Goal: Communication & Community: Share content

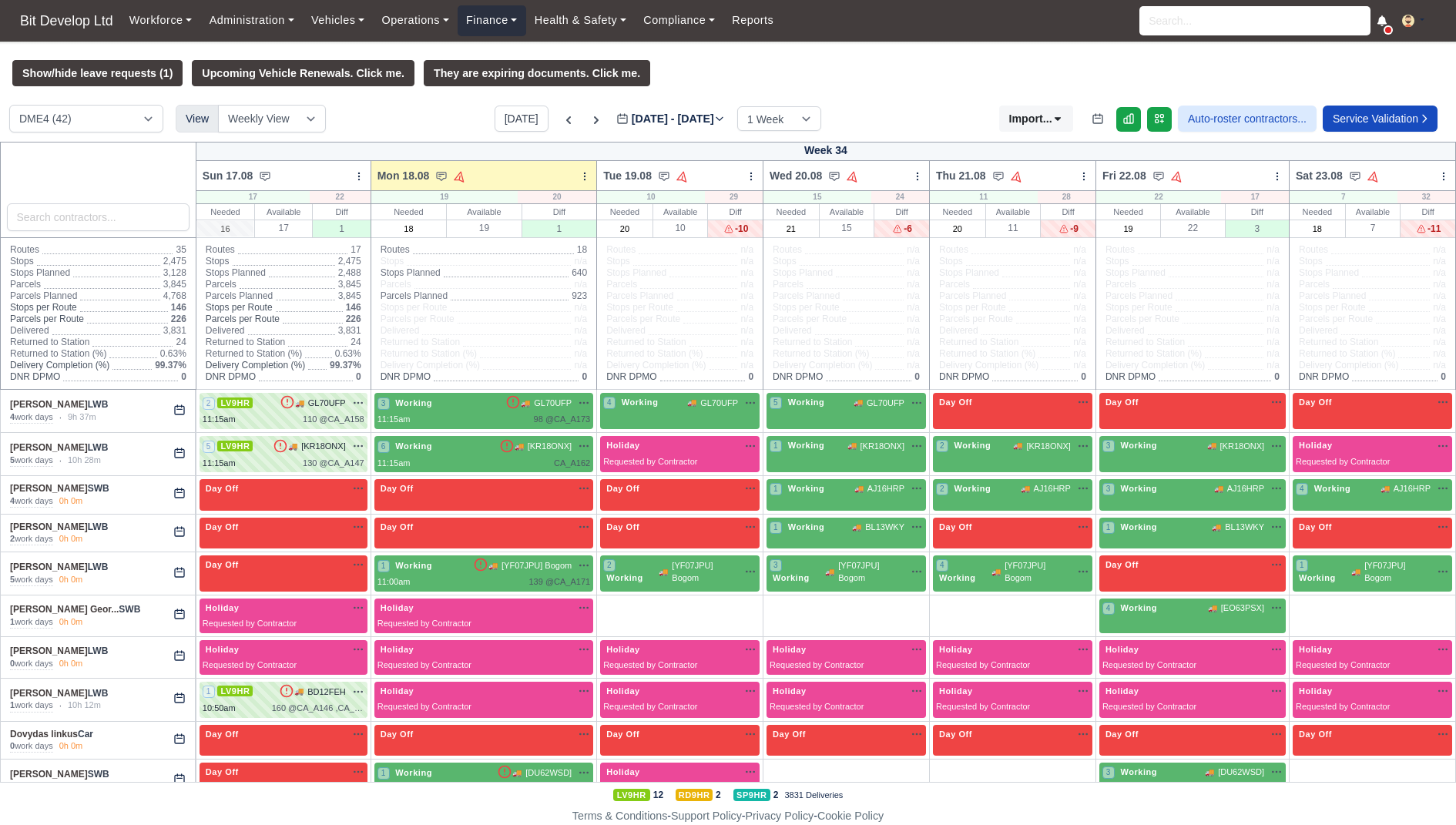
click at [498, 16] on link "Finance" at bounding box center [492, 20] width 69 height 30
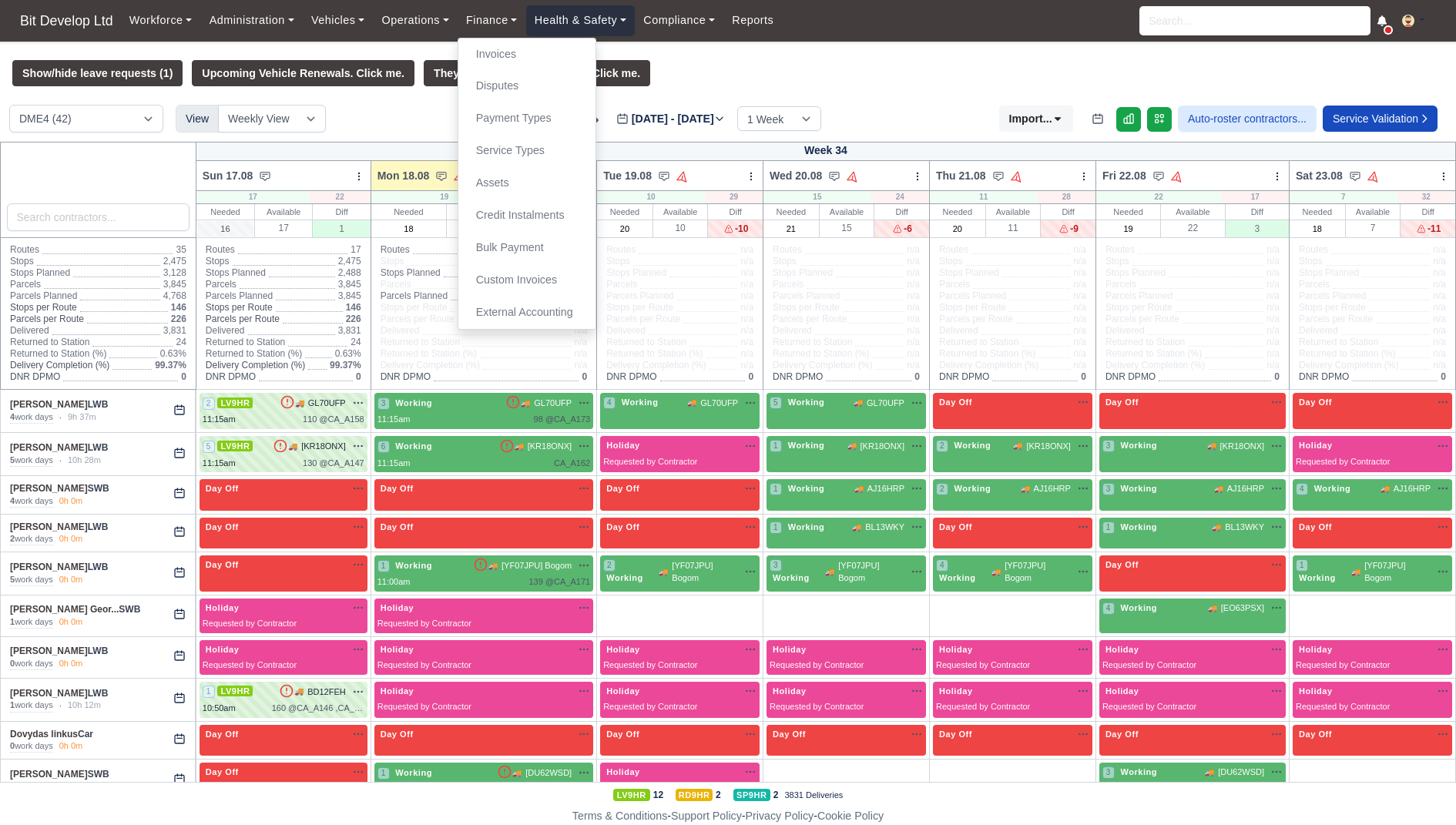
click at [599, 17] on link "Health & Safety" at bounding box center [581, 20] width 110 height 30
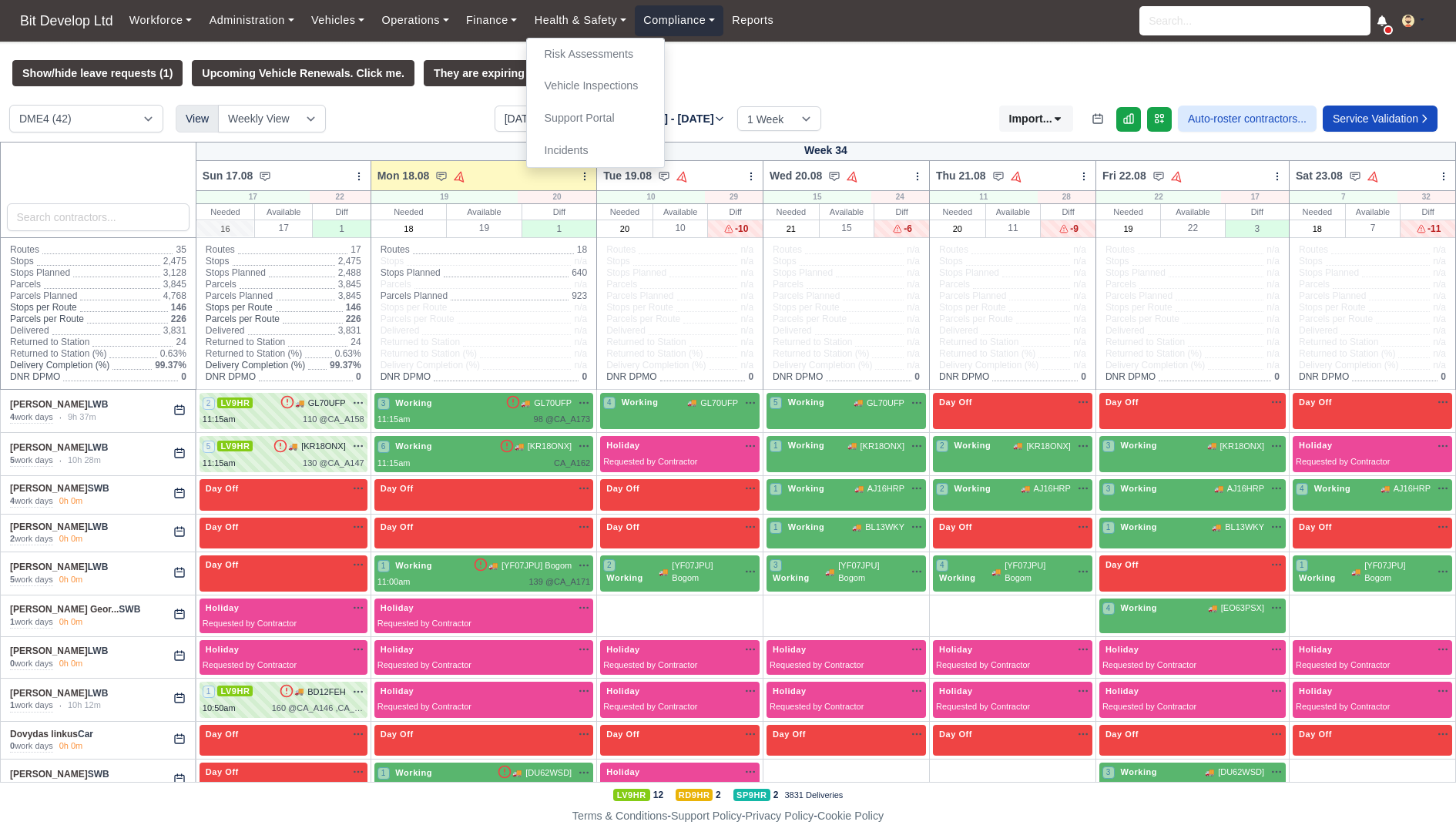
click at [673, 24] on link "Compliance" at bounding box center [679, 20] width 89 height 30
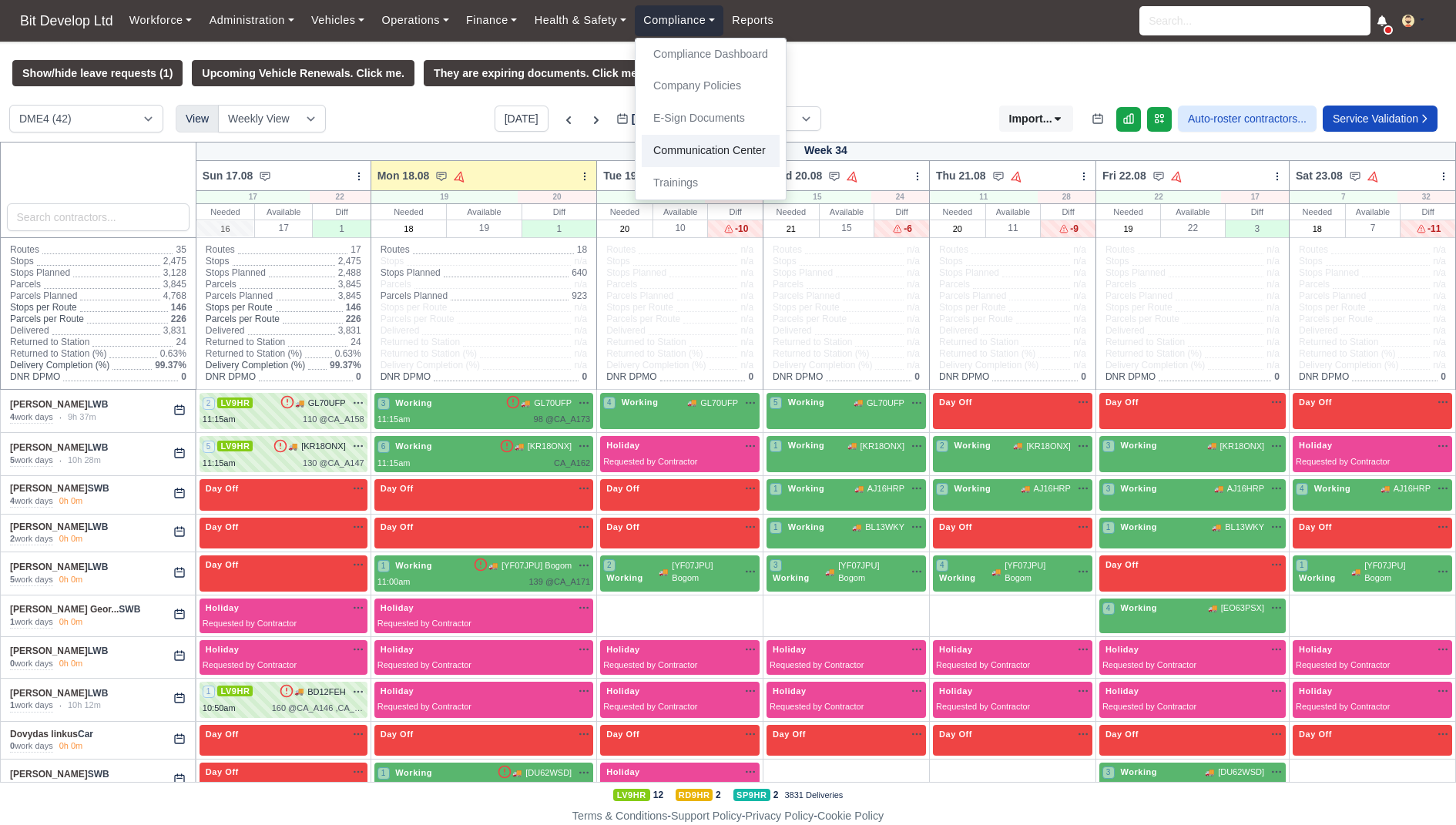
click at [672, 151] on link "Communication Center" at bounding box center [710, 152] width 138 height 33
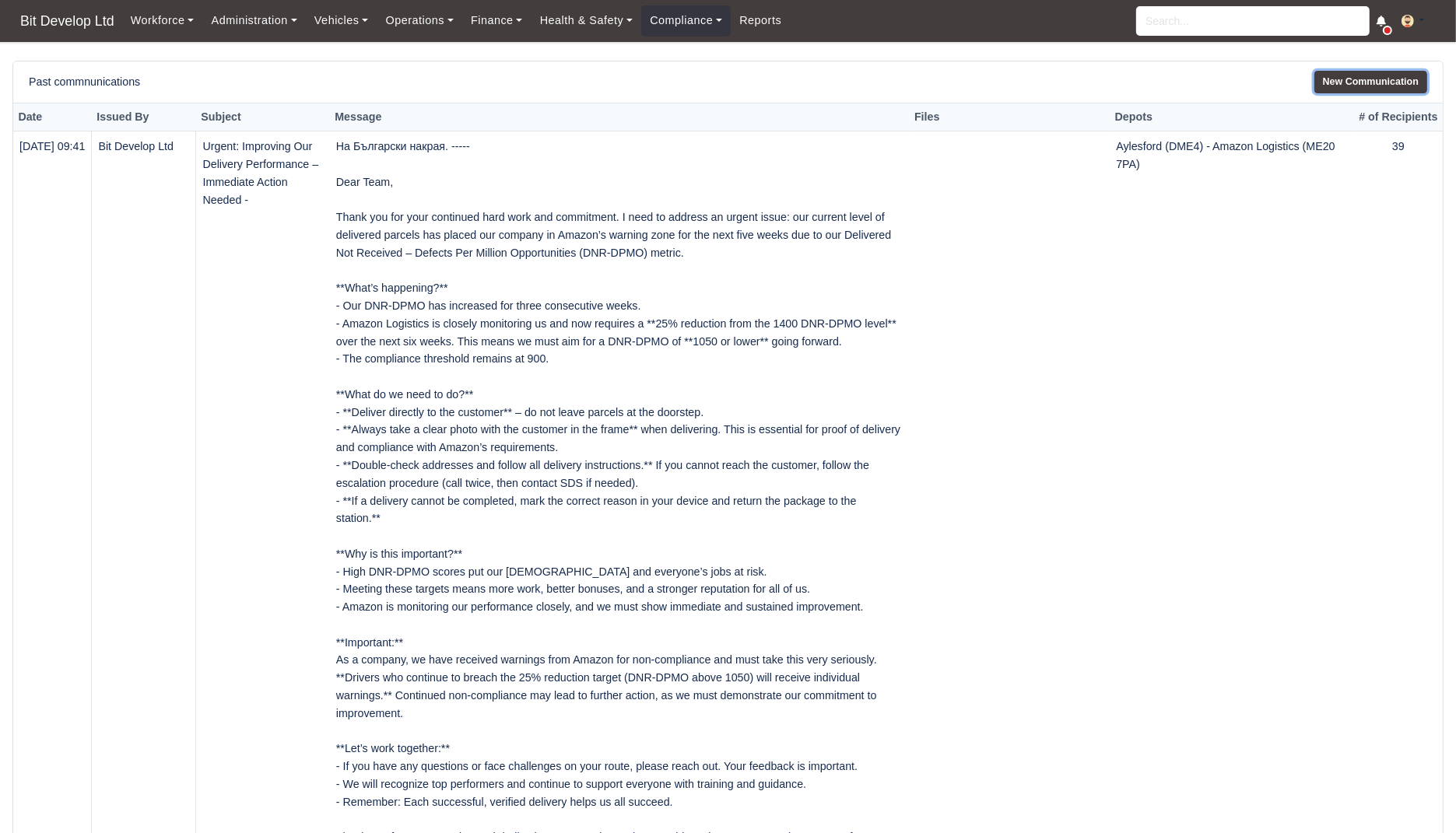
click at [1375, 80] on link "New Communication" at bounding box center [1370, 82] width 113 height 23
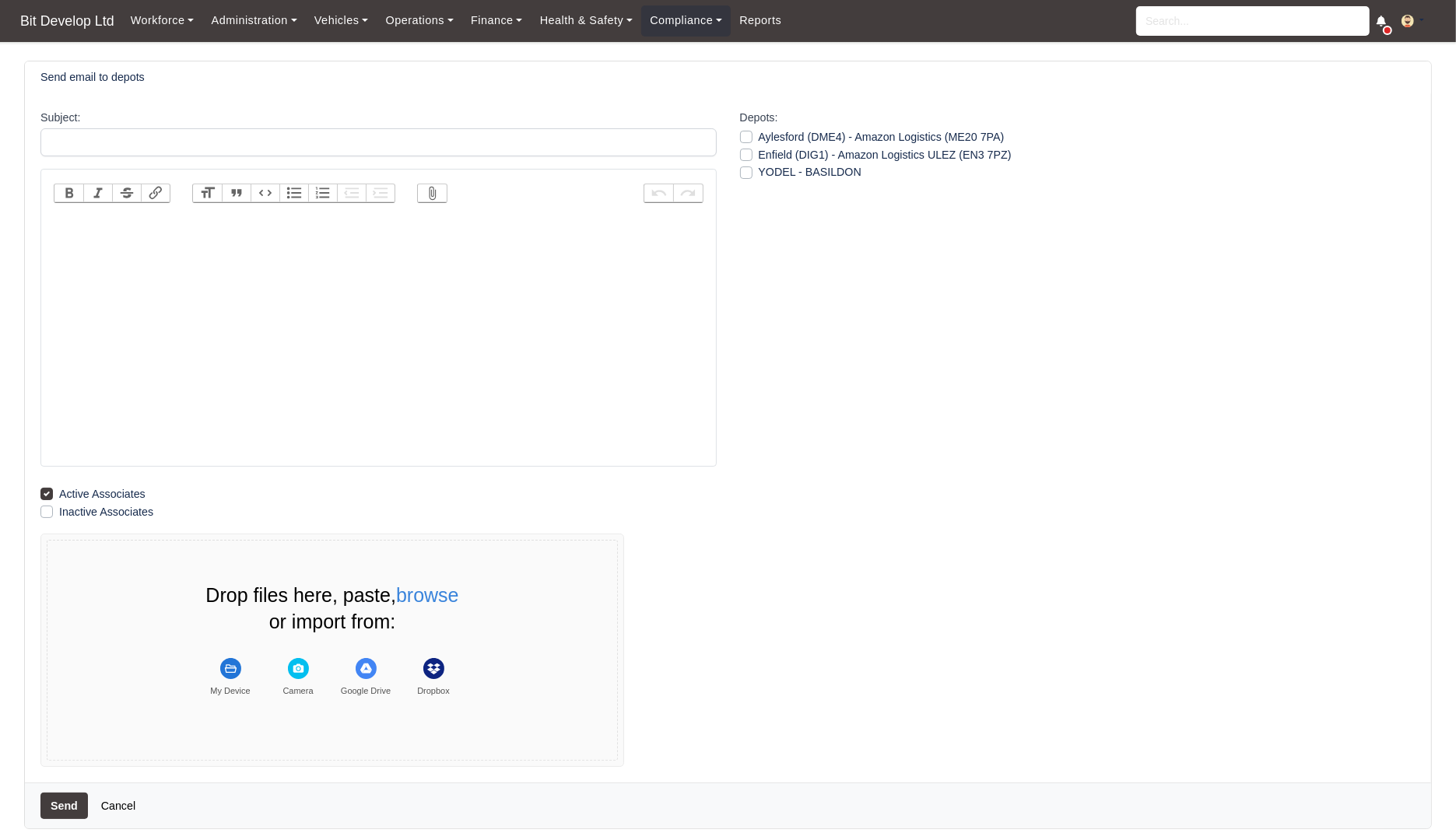
click at [555, 343] on trix-editor at bounding box center [378, 339] width 650 height 249
click at [412, 333] on trix-editor at bounding box center [378, 339] width 650 height 249
paste trix-editor "<div>Dear Team,<br>As we enter the peak season for our operations, please be aw…"
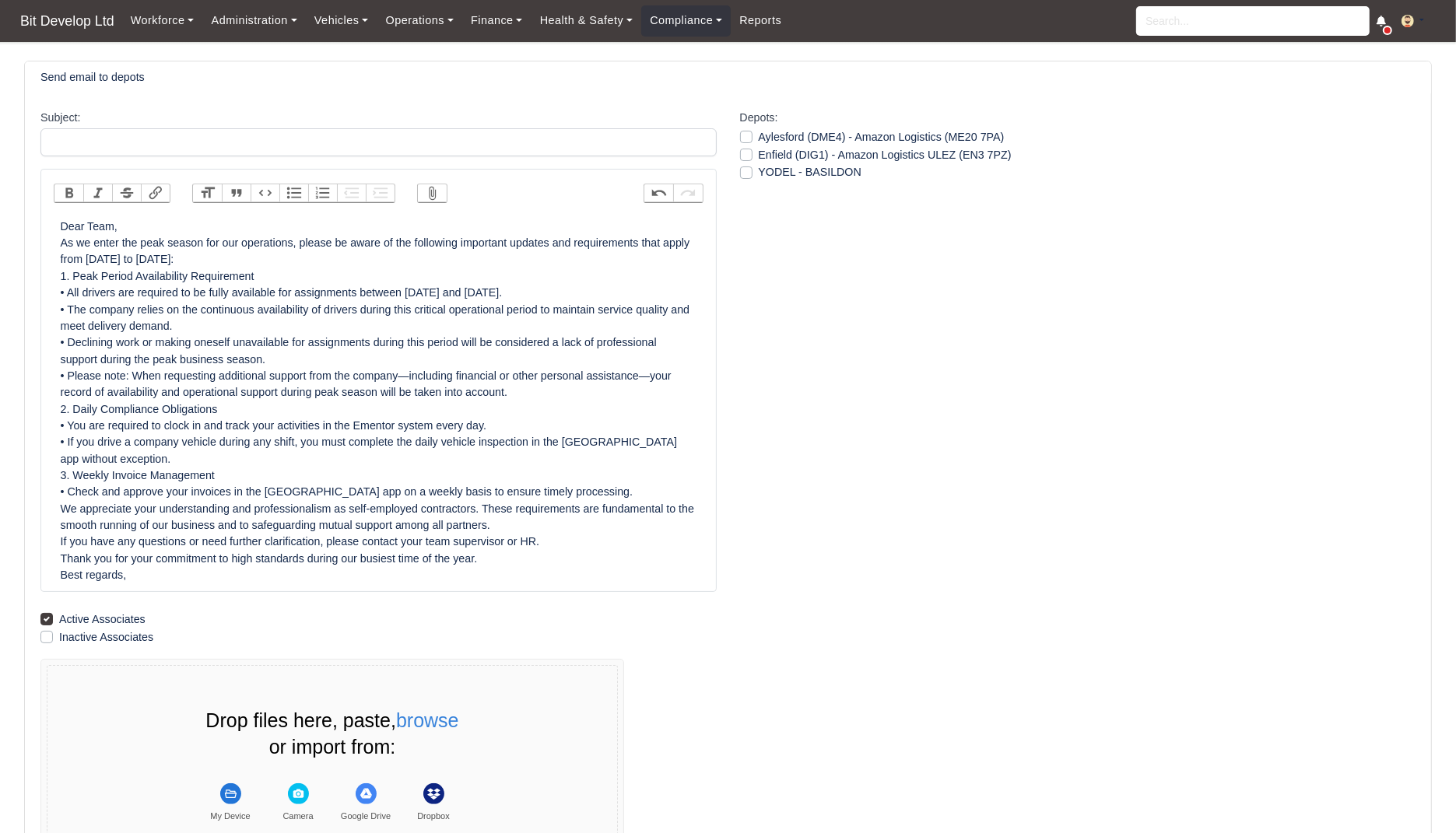
click at [184, 229] on div "Dear Team, As we enter the peak season for our operations, please be aware of t…" at bounding box center [378, 401] width 636 height 366
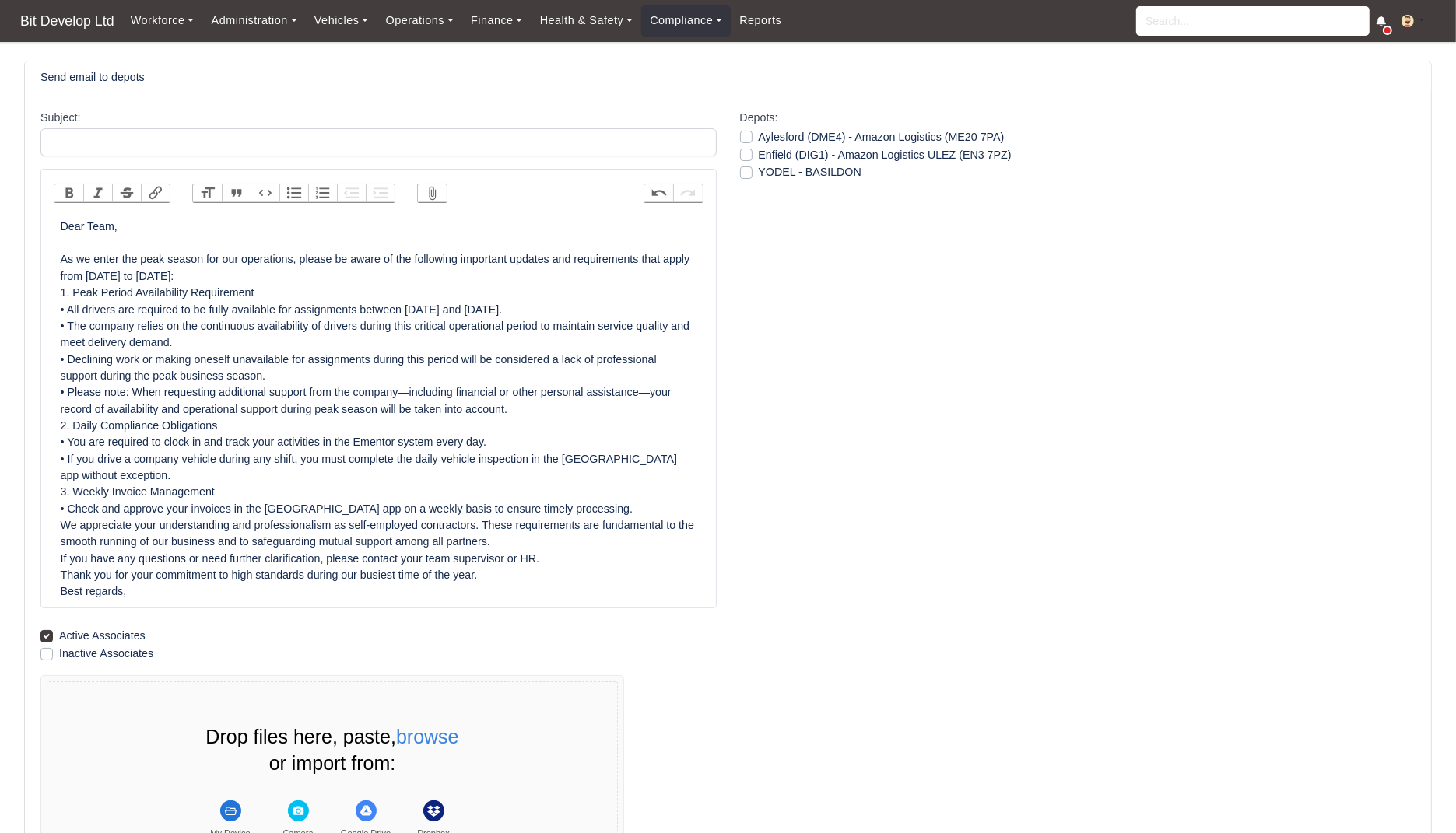
click at [297, 269] on div "Dear Team, As we enter the peak season for our operations, please be aware of t…" at bounding box center [378, 410] width 636 height 382
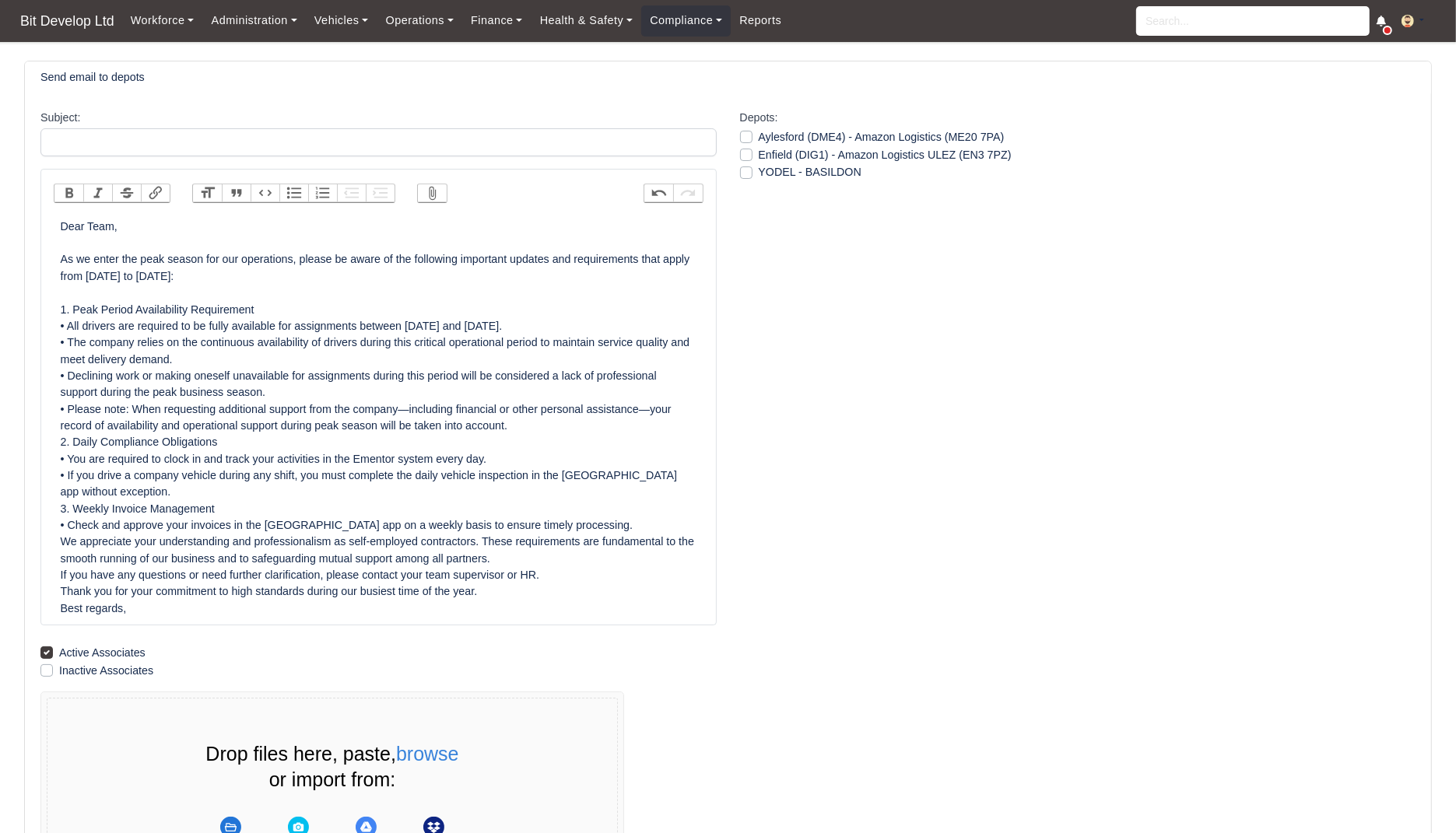
click at [532, 421] on div "Dear Team, As we enter the peak season for our operations, please be aware of t…" at bounding box center [378, 418] width 636 height 399
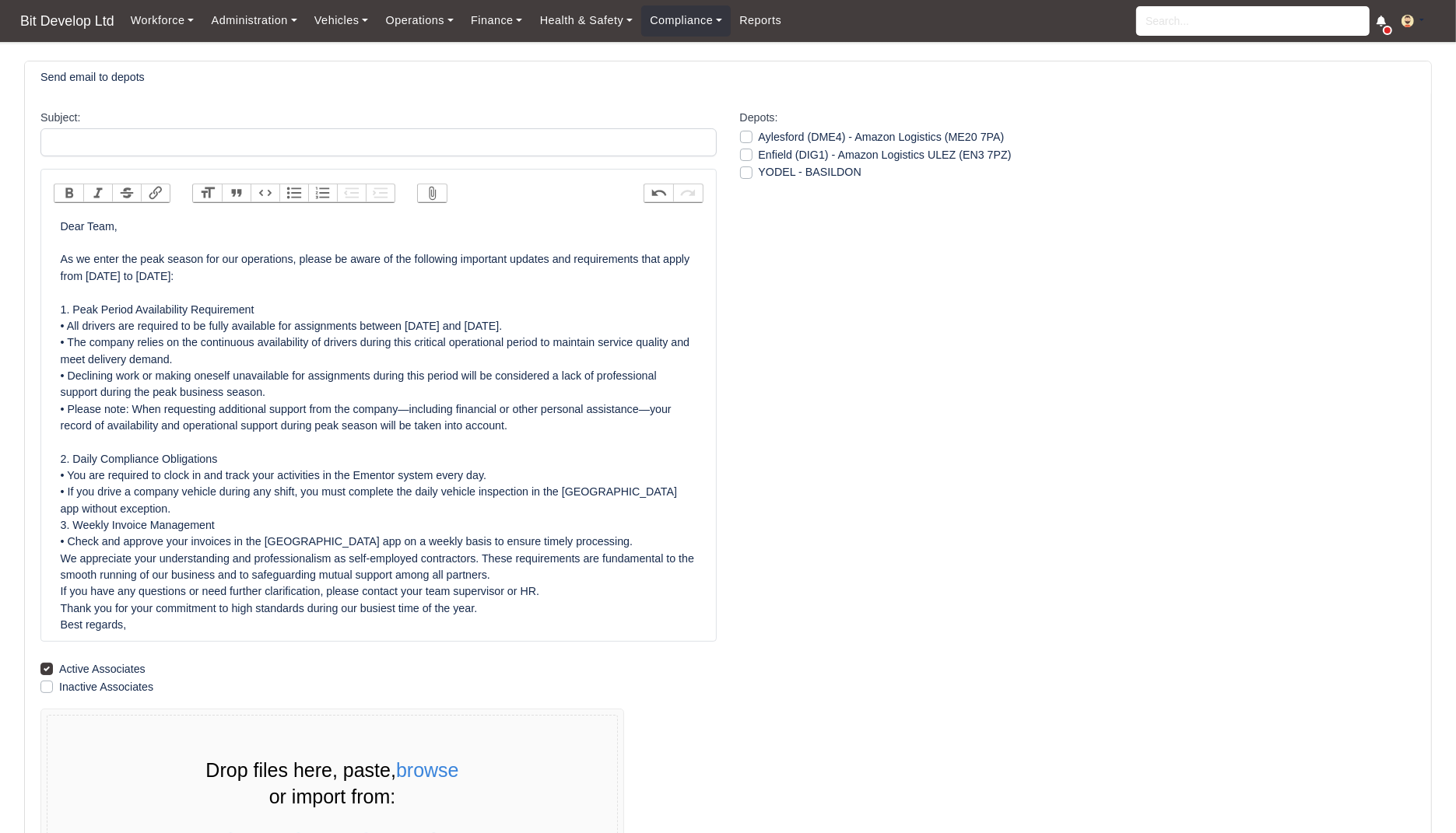
click at [170, 512] on div "Dear Team, As we enter the peak season for our operations, please be aware of t…" at bounding box center [378, 426] width 636 height 415
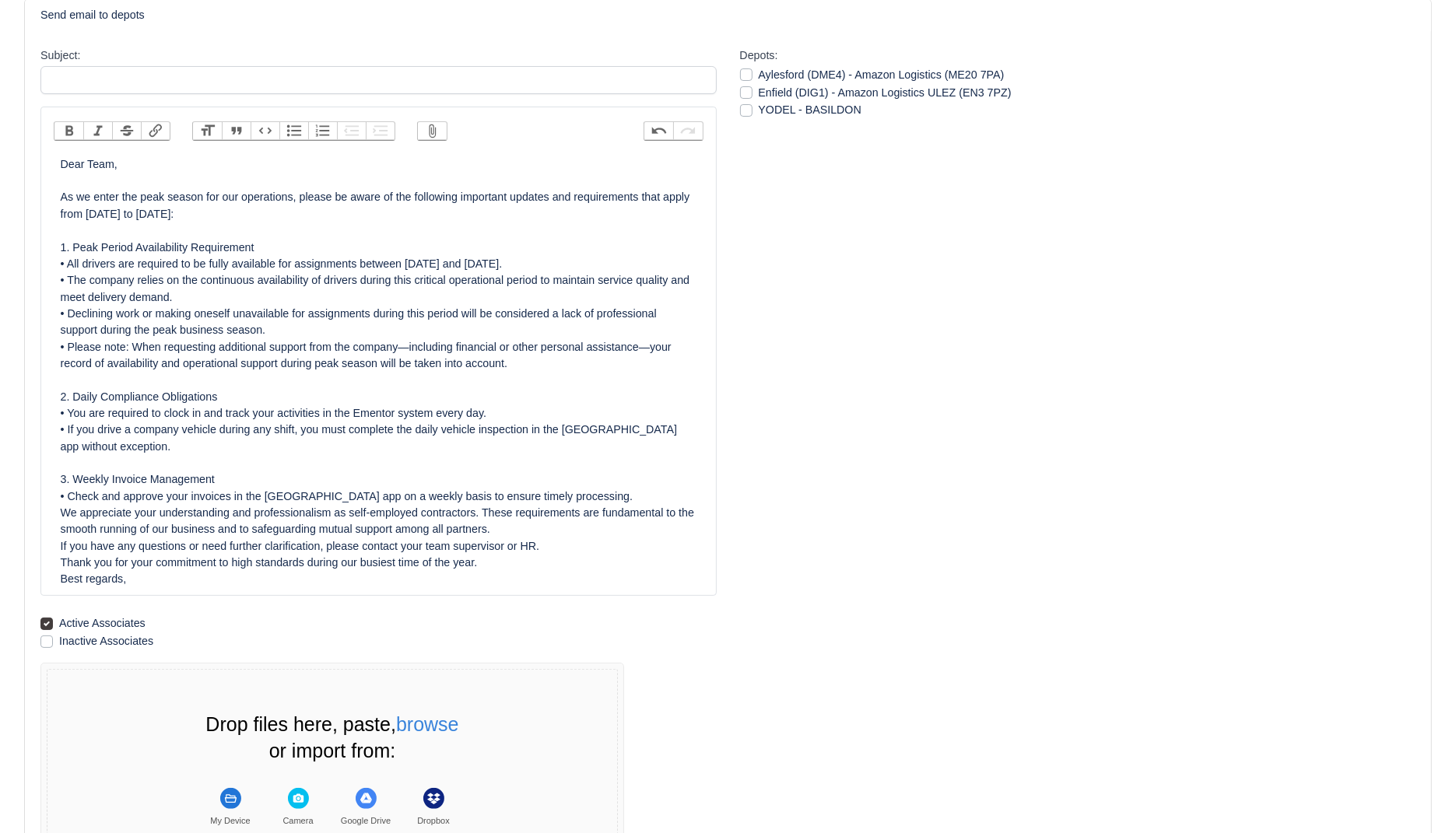
scroll to position [129, 0]
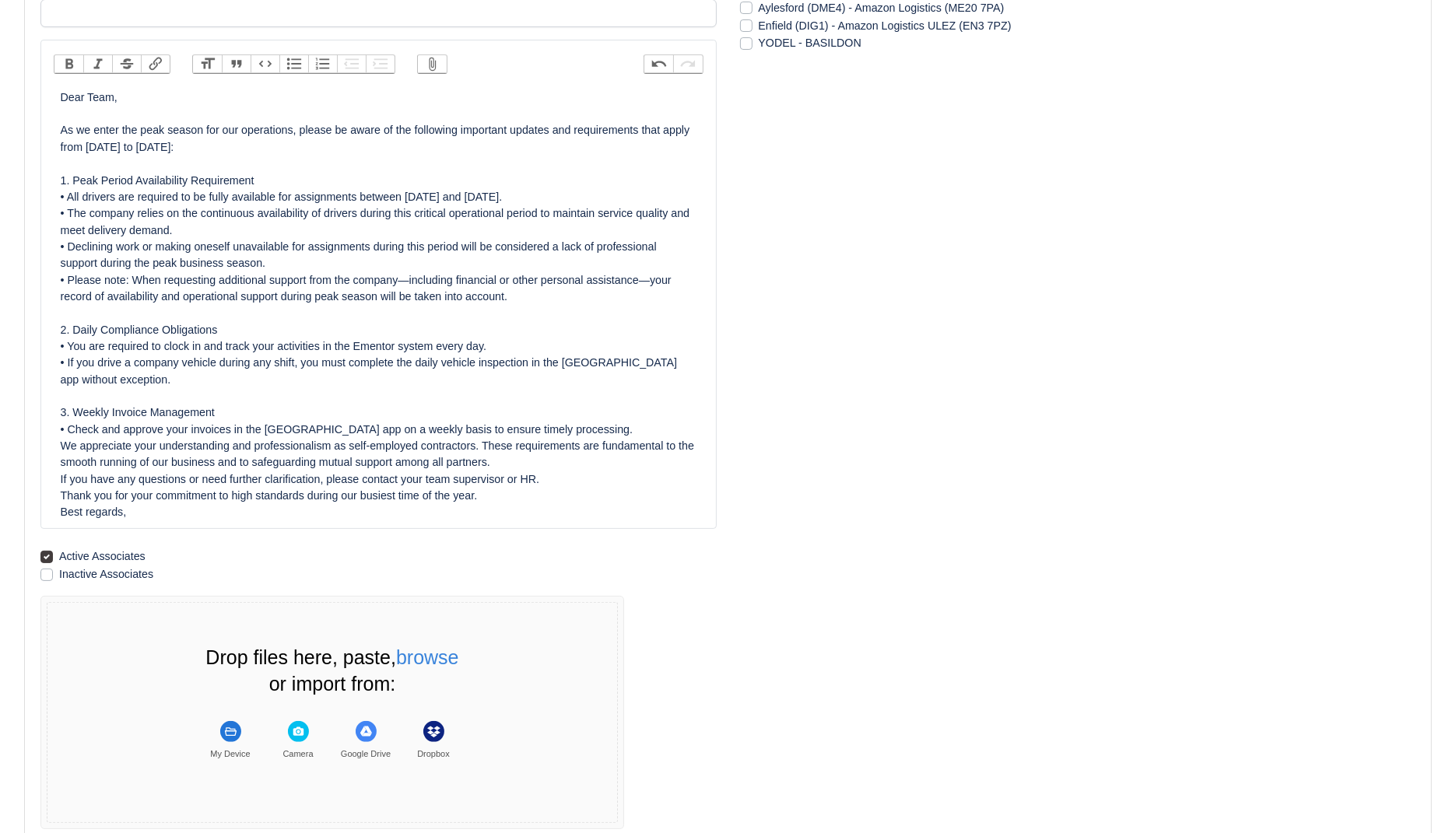
click at [608, 426] on div "Dear Team, As we enter the peak season for our operations, please be aware of t…" at bounding box center [378, 305] width 636 height 432
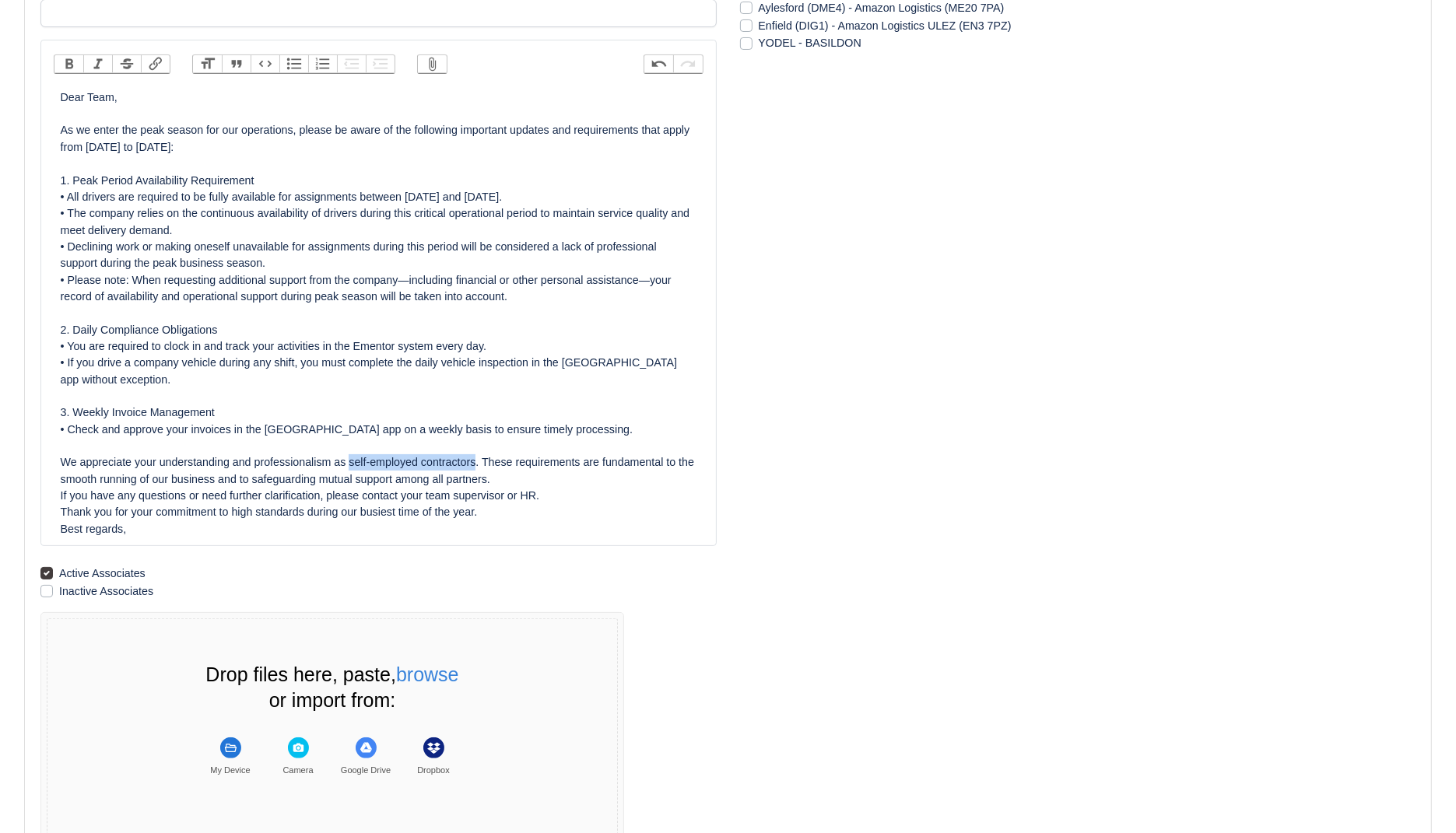
drag, startPoint x: 492, startPoint y: 466, endPoint x: 358, endPoint y: 467, distance: 134.0
click at [358, 467] on div "Dear Team, As we enter the peak season for our operations, please be aware of t…" at bounding box center [378, 313] width 636 height 448
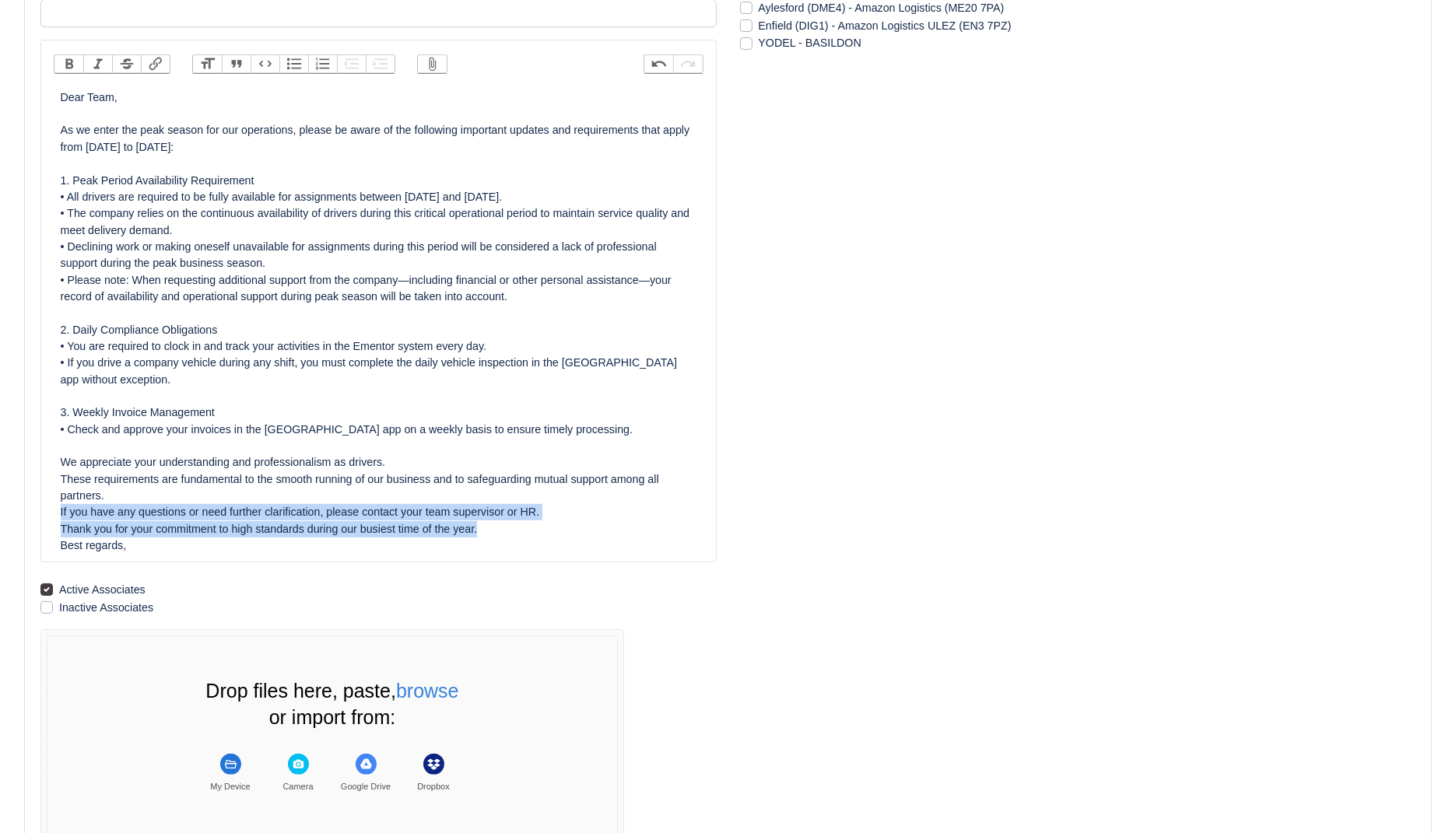
drag, startPoint x: 487, startPoint y: 528, endPoint x: 46, endPoint y: 513, distance: 441.3
click at [45, 513] on div "Bold Italic Strikethrough Link Heading Quote Code Bullets Numbers Decrease Leve…" at bounding box center [378, 301] width 676 height 523
click at [548, 529] on div "Dear Team, As we enter the peak season for our operations, please be aware of t…" at bounding box center [378, 323] width 636 height 466
drag, startPoint x: 570, startPoint y: 505, endPoint x: 34, endPoint y: 506, distance: 536.0
click at [34, 506] on div "Subject: Bold Italic Strikethrough Link Heading Quote Code Bullets Numbers Decr…" at bounding box center [378, 422] width 699 height 883
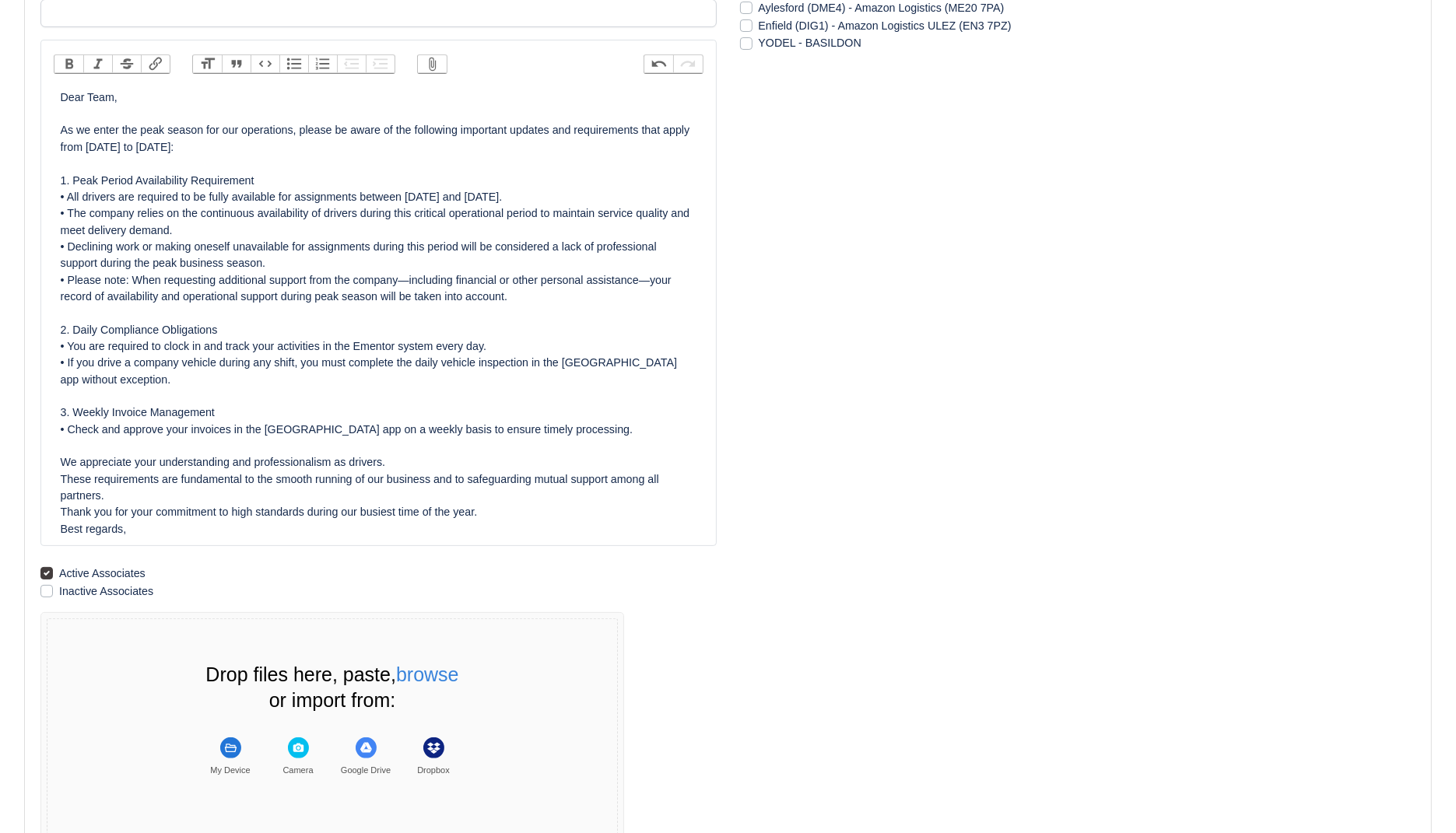
click at [148, 528] on div "Dear Team, As we enter the peak season for our operations, please be aware of t…" at bounding box center [378, 313] width 636 height 448
click at [508, 512] on div "Dear Team, As we enter the peak season for our operations, please be aware of t…" at bounding box center [378, 313] width 636 height 448
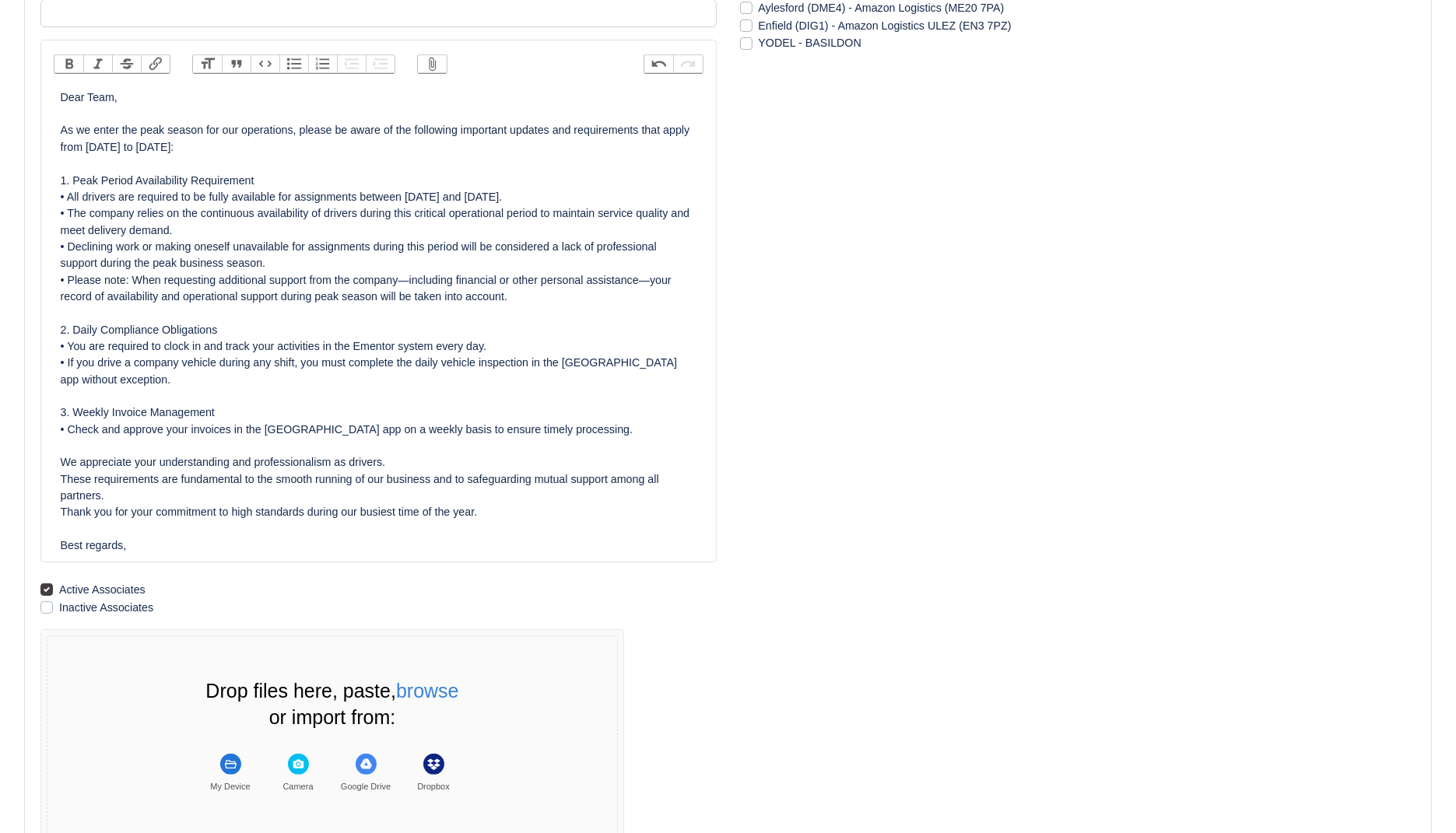
click at [487, 540] on div "Dear Team, As we enter the peak season for our operations, please be aware of t…" at bounding box center [378, 323] width 636 height 466
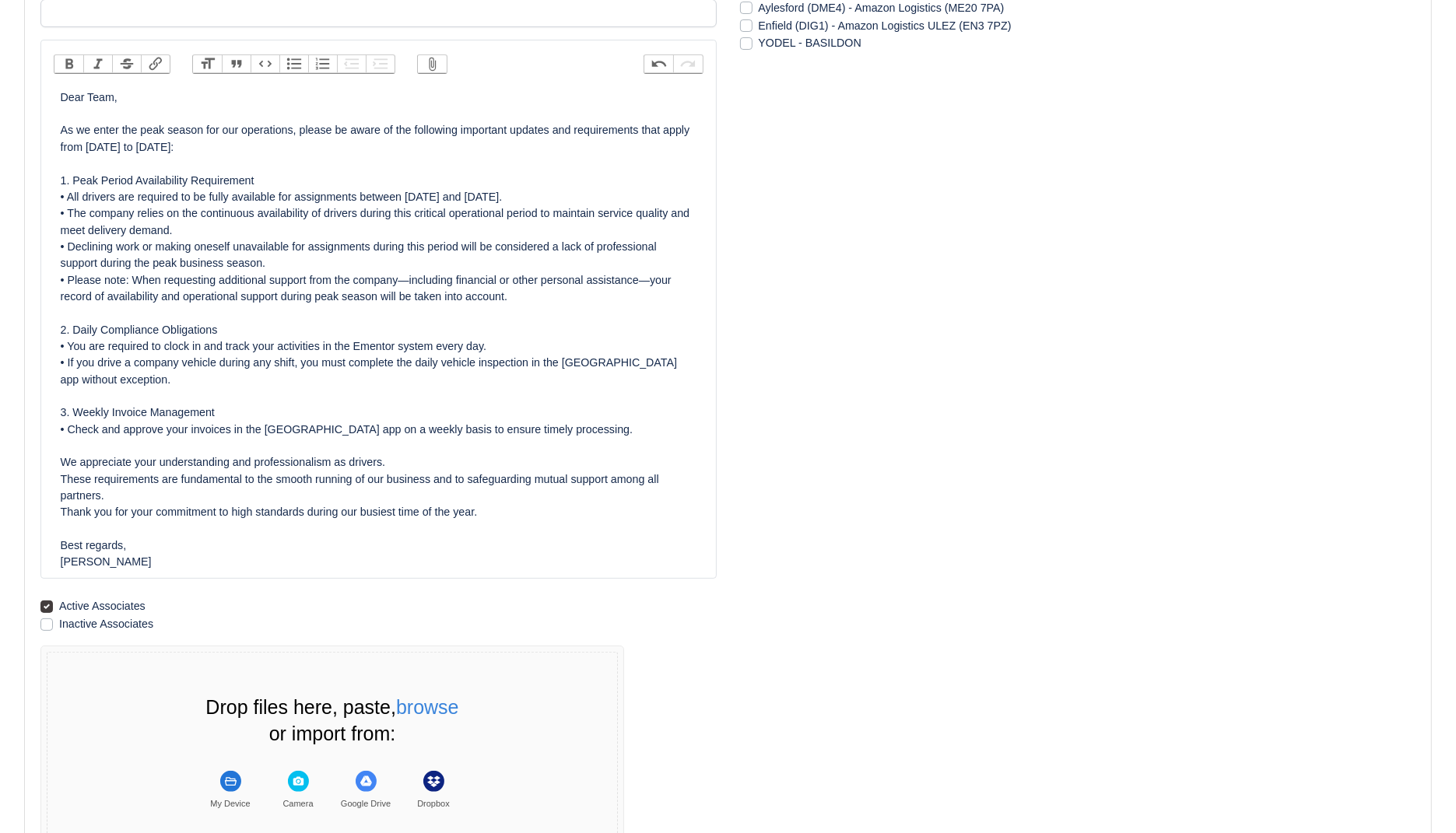
type trix-editor "<div>Dear Team,<br><br>As we enter the peak season for our operations, please b…"
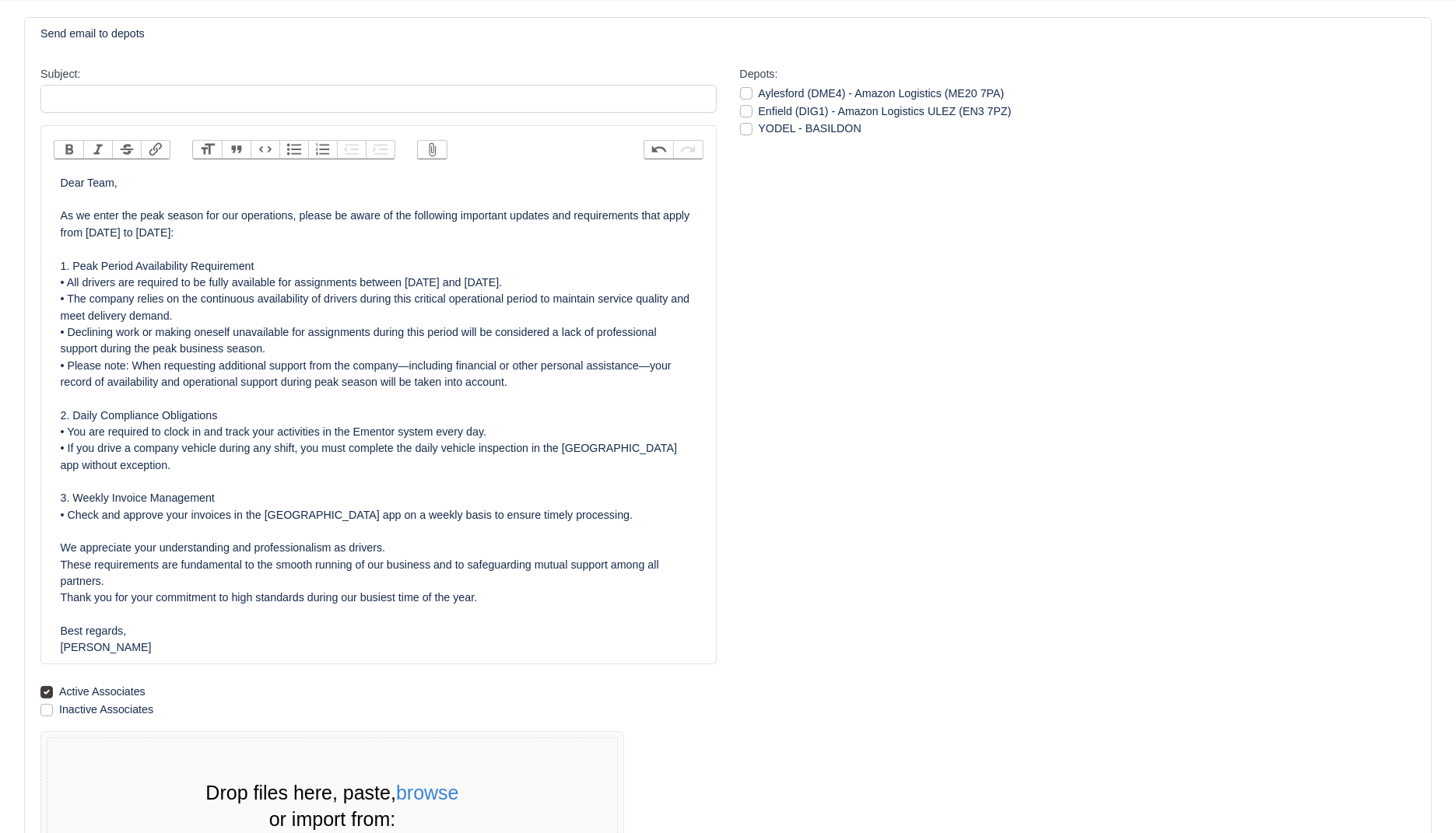
scroll to position [28, 0]
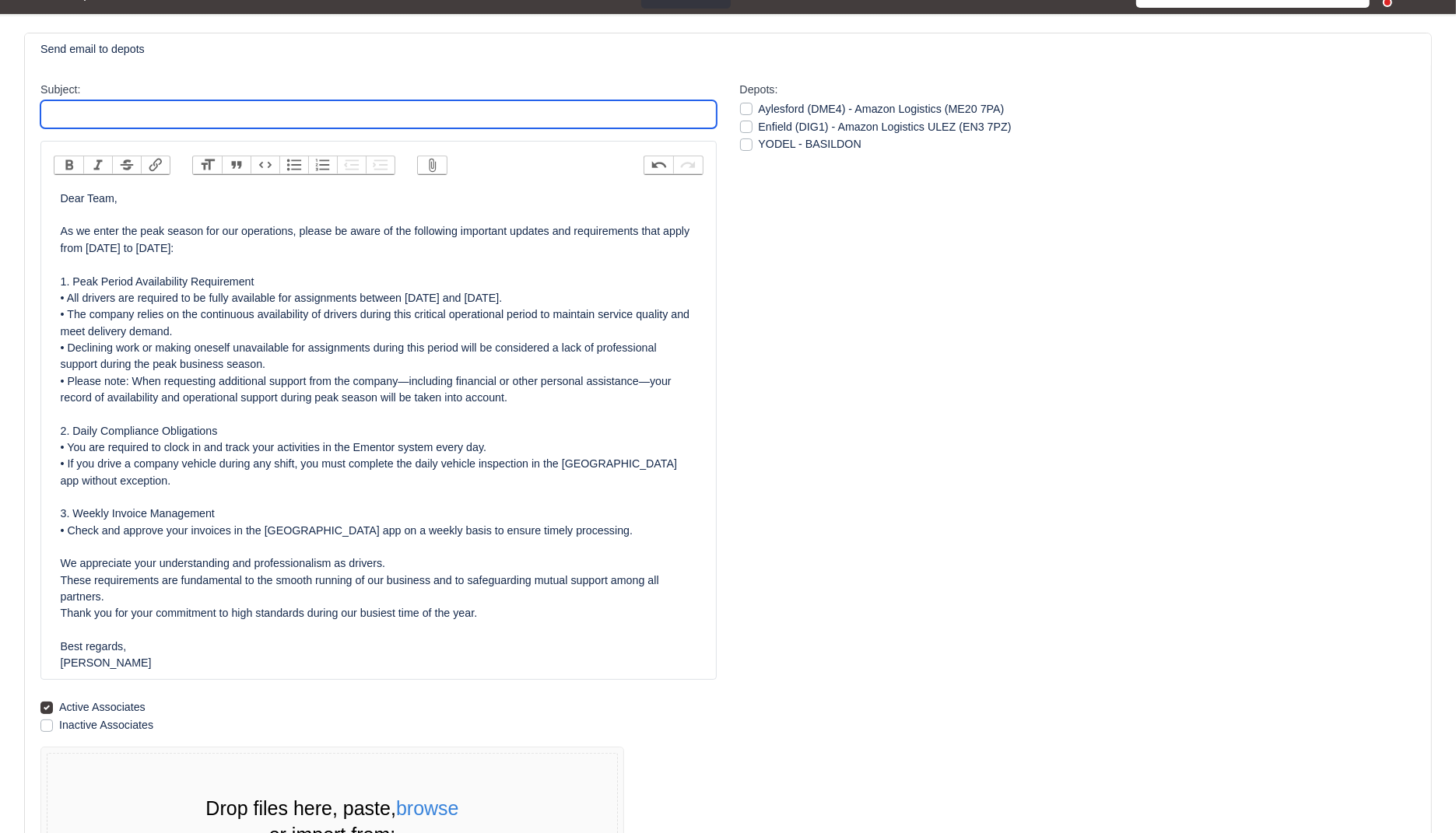
click at [72, 115] on input "Subject:" at bounding box center [378, 115] width 676 height 28
click at [268, 117] on input "Subject:" at bounding box center [378, 115] width 676 height 28
paste input "Important: Peak Season Operational Guidelines and Compliance Requirements"
type input "Important: Peak Season Operational Guidelines and Compliance Requirements"
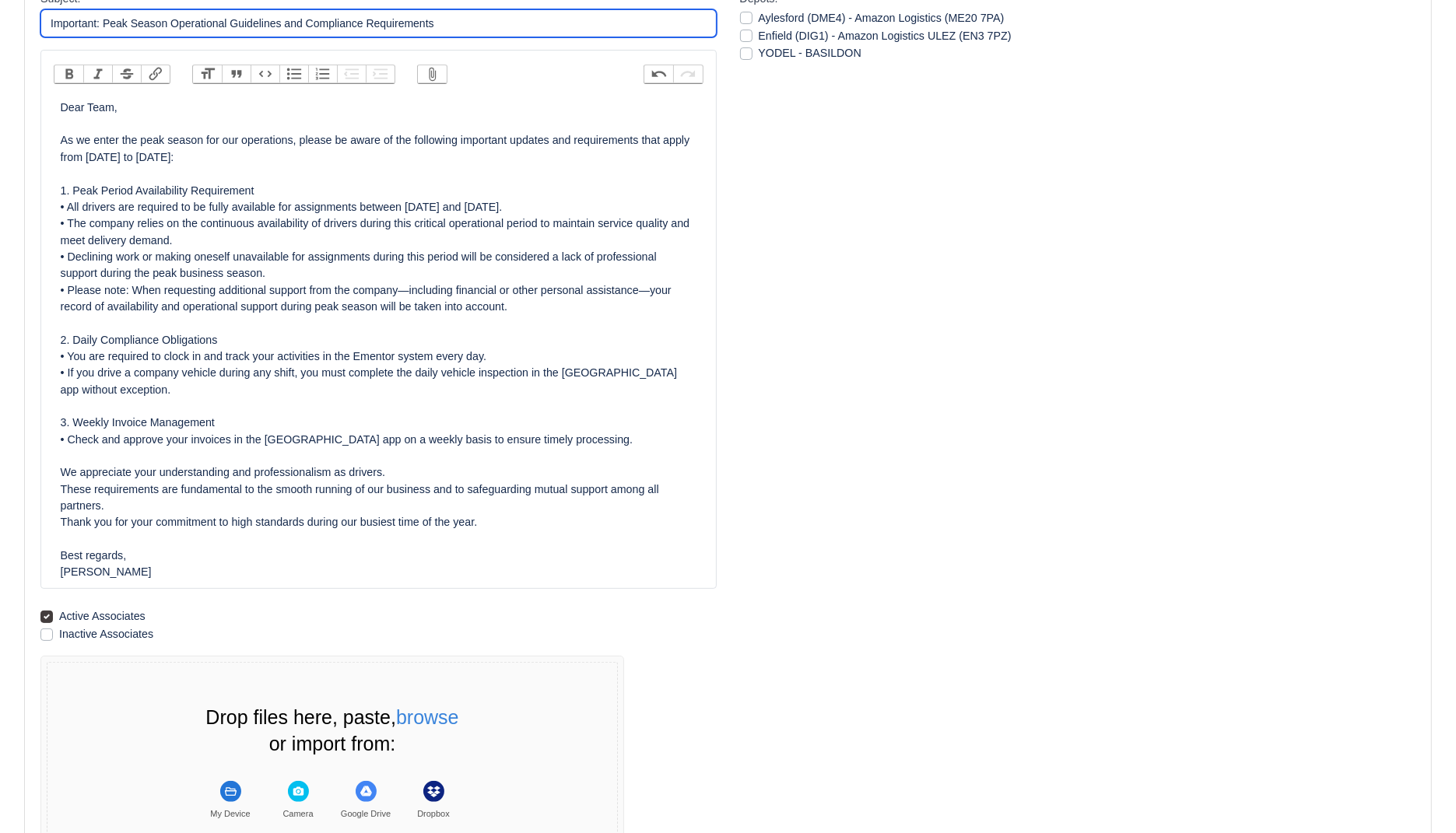
scroll to position [145, 0]
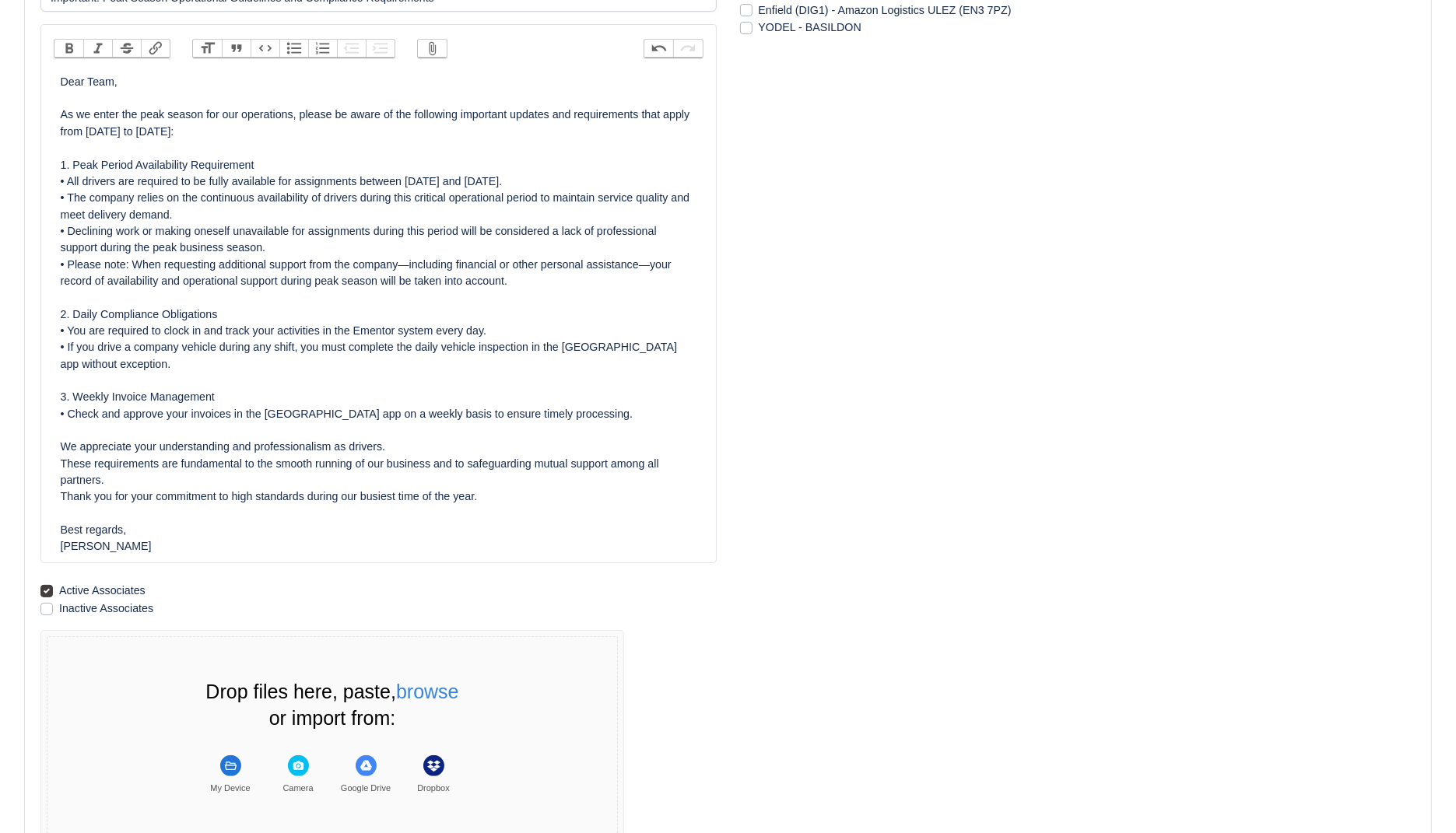
click at [467, 543] on div "Dear Team, As we enter the peak season for our operations, please be aware of t…" at bounding box center [378, 315] width 636 height 482
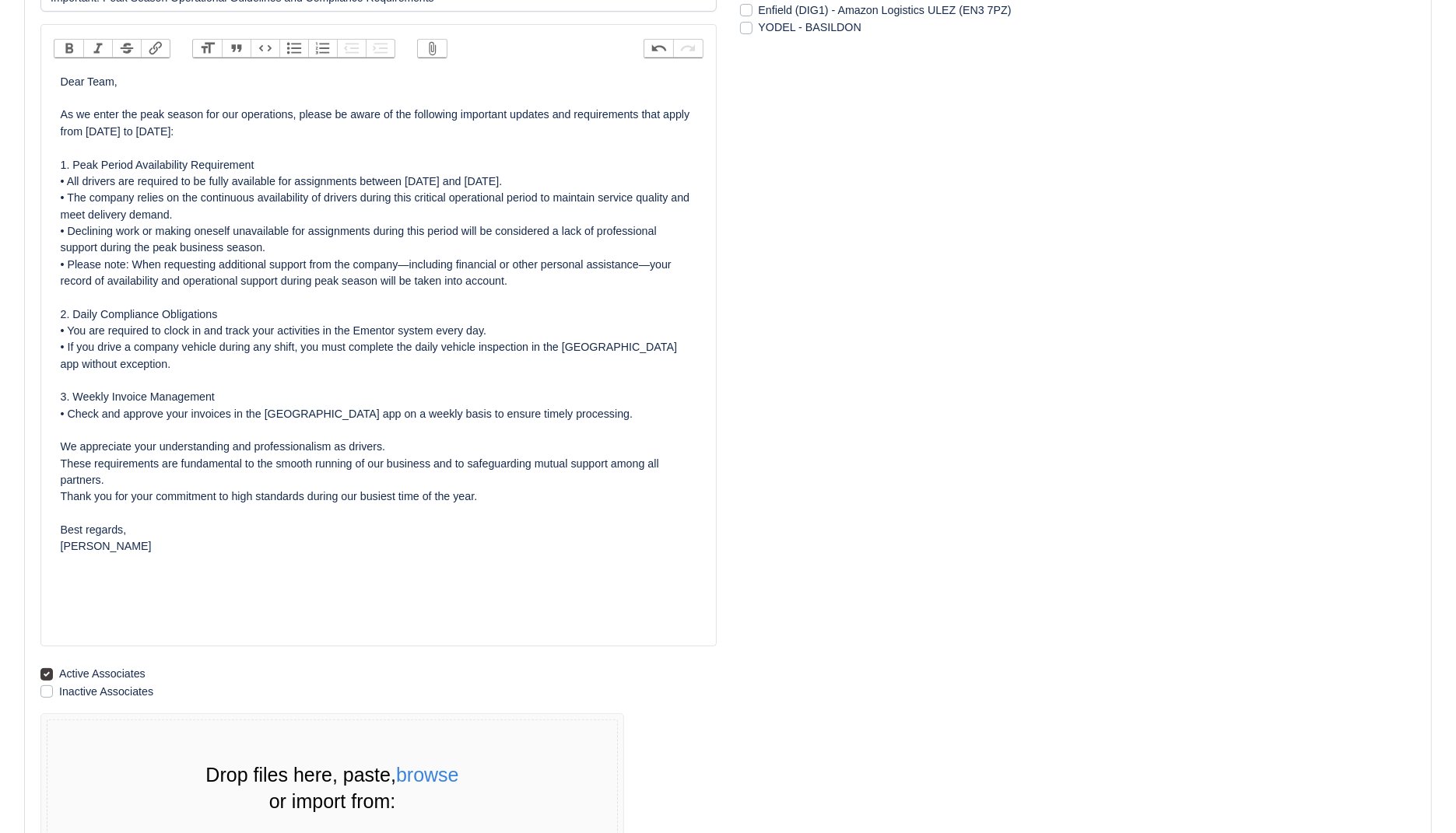
paste trix-editor "<div><br></div><div><br></div><div><br></div><div><br></div><div><br></div><div…"
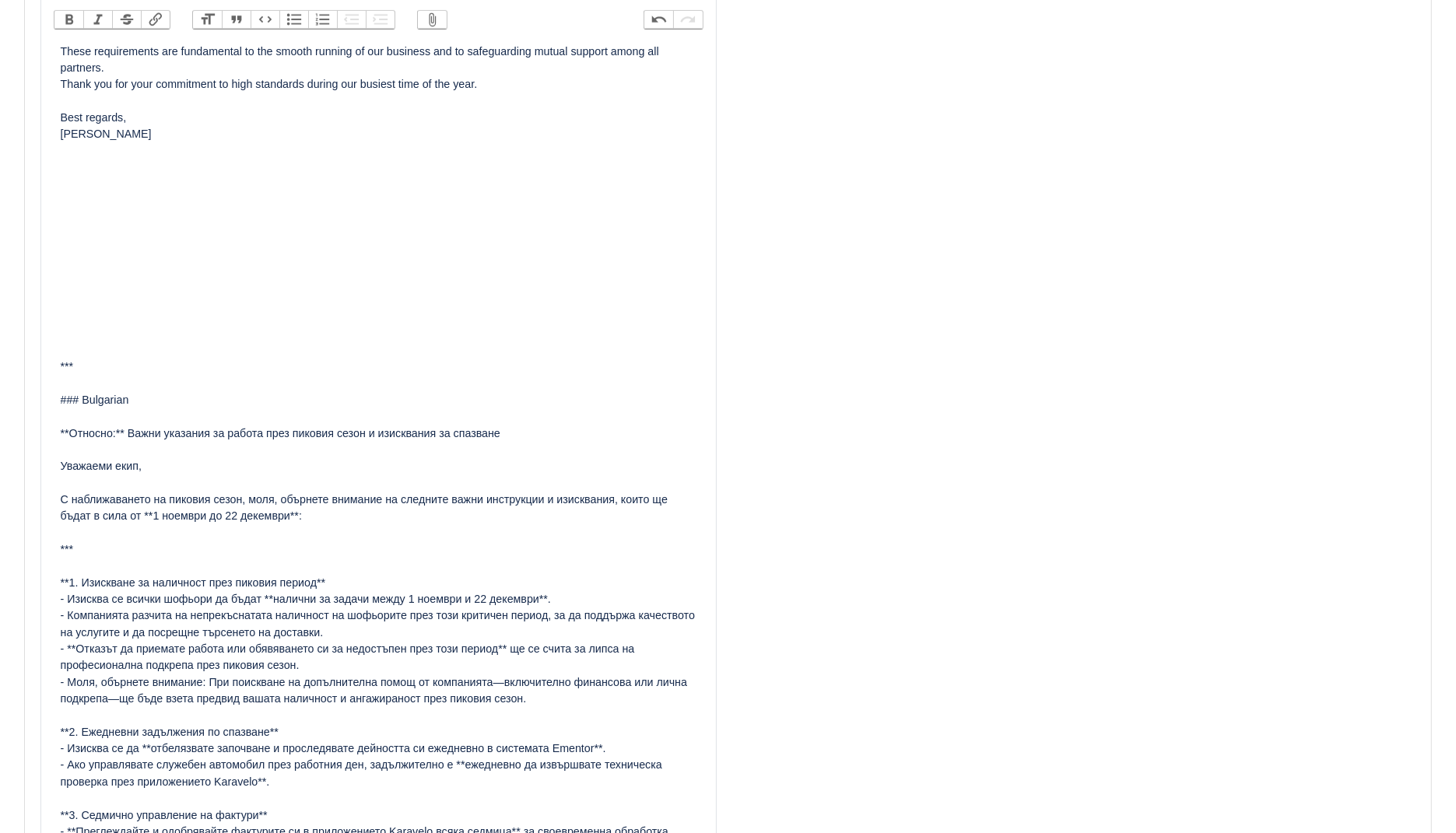
scroll to position [509, 0]
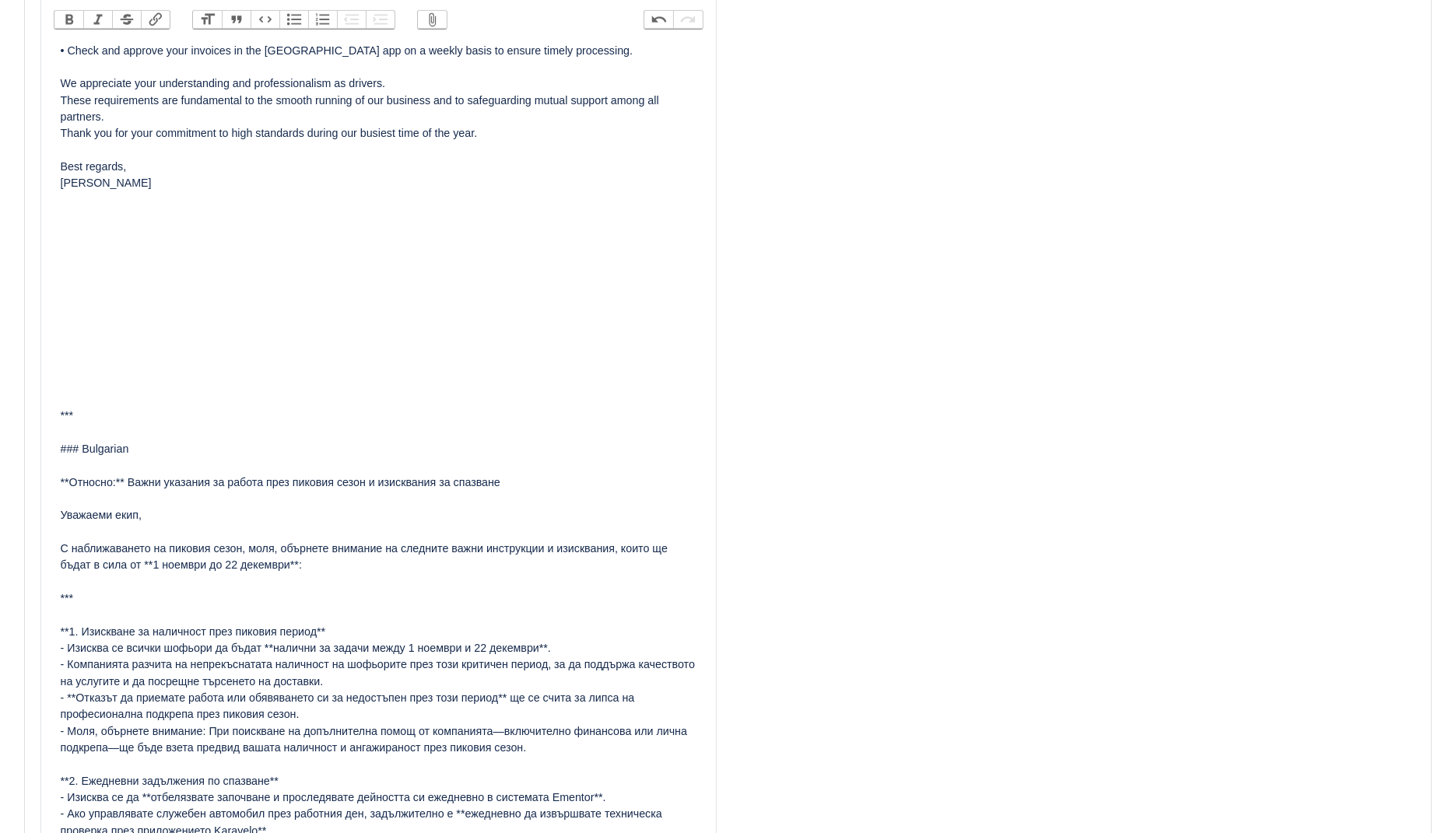
click at [181, 276] on div at bounding box center [378, 283] width 636 height 16
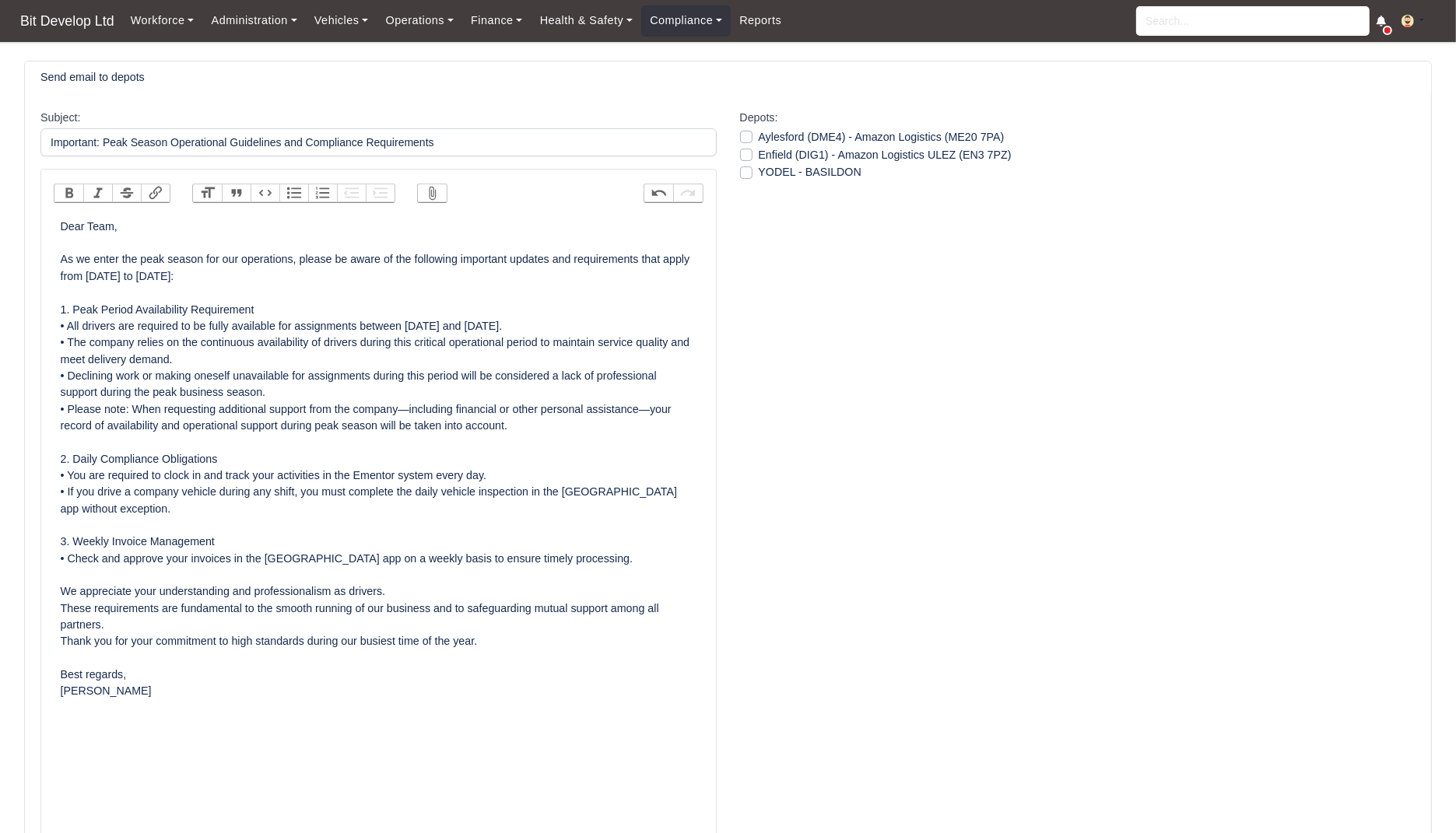
click at [60, 225] on div "Dear Team, As we enter the peak season for our operations, please be aware of t…" at bounding box center [378, 501] width 636 height 565
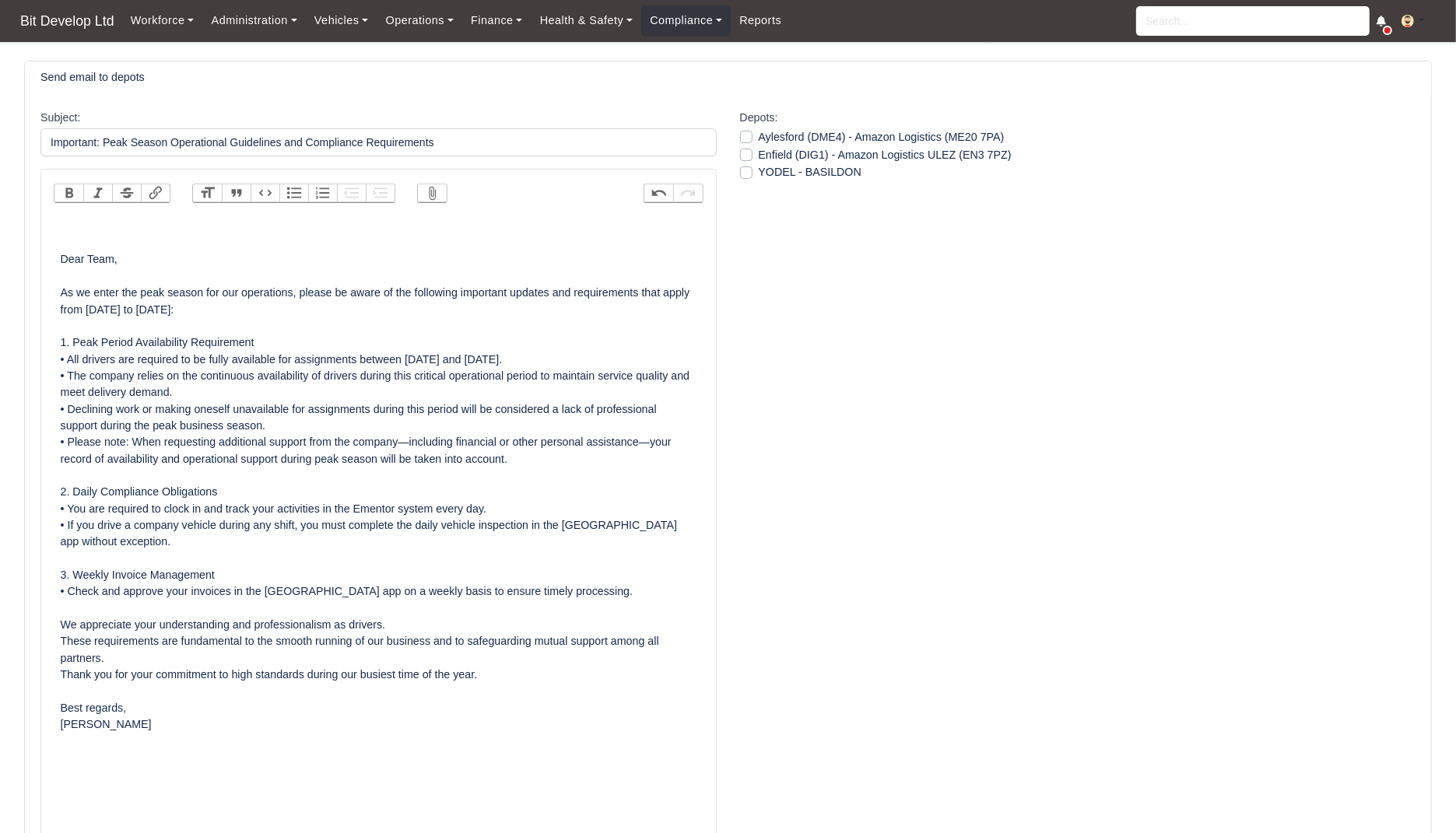
click at [73, 222] on div "Dear Team, As we enter the peak season for our operations, please be aware of t…" at bounding box center [378, 518] width 636 height 597
click at [204, 225] on div "Bulgarian, Romanian and Port Dear Team, As we enter the peak season for our ope…" at bounding box center [378, 518] width 636 height 597
paste trix-editor "<div>Bulgarian, Romanian and Portuguese<br><br>Dear Team,<br><br>As we enter th…"
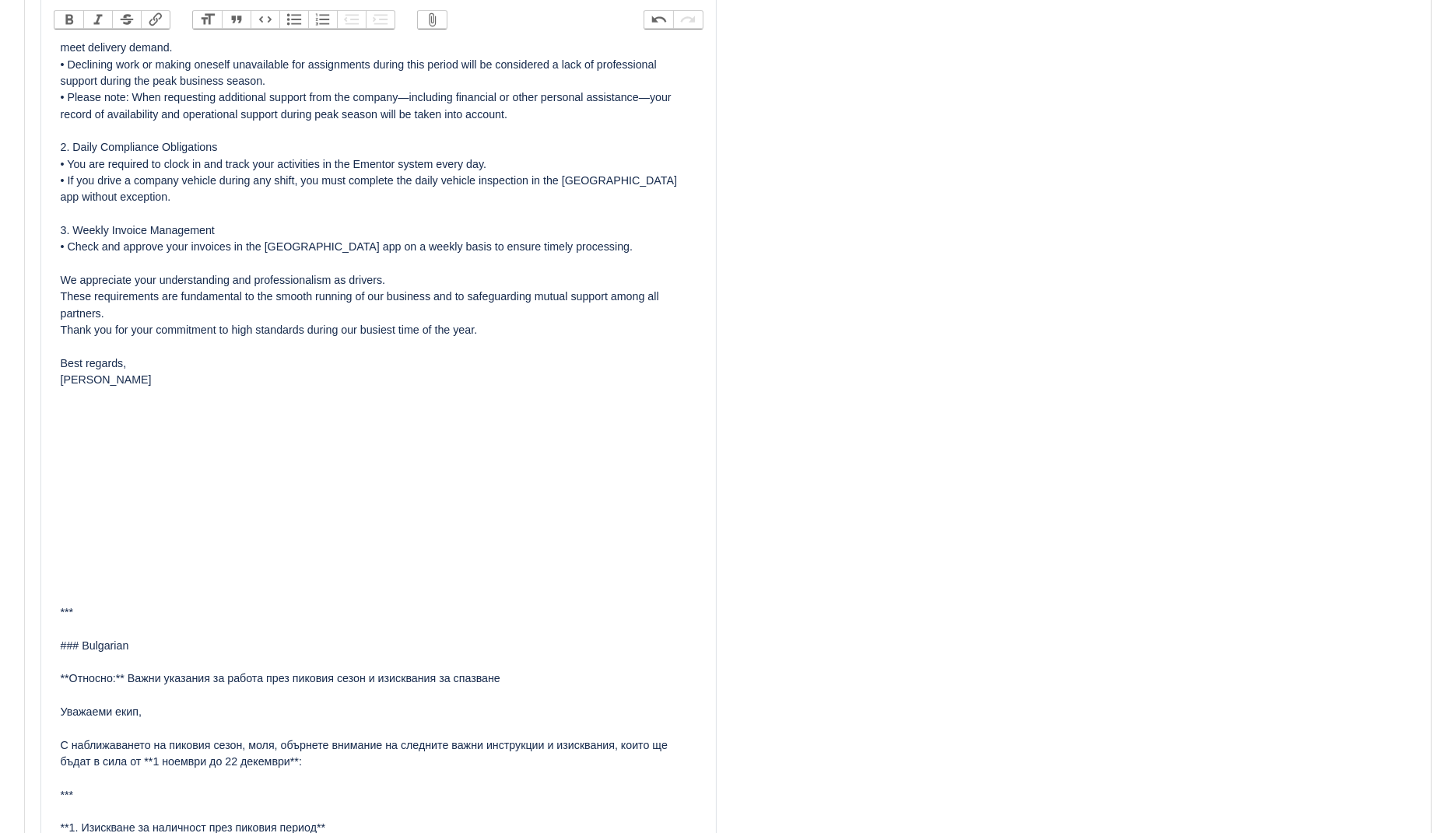
scroll to position [506, 0]
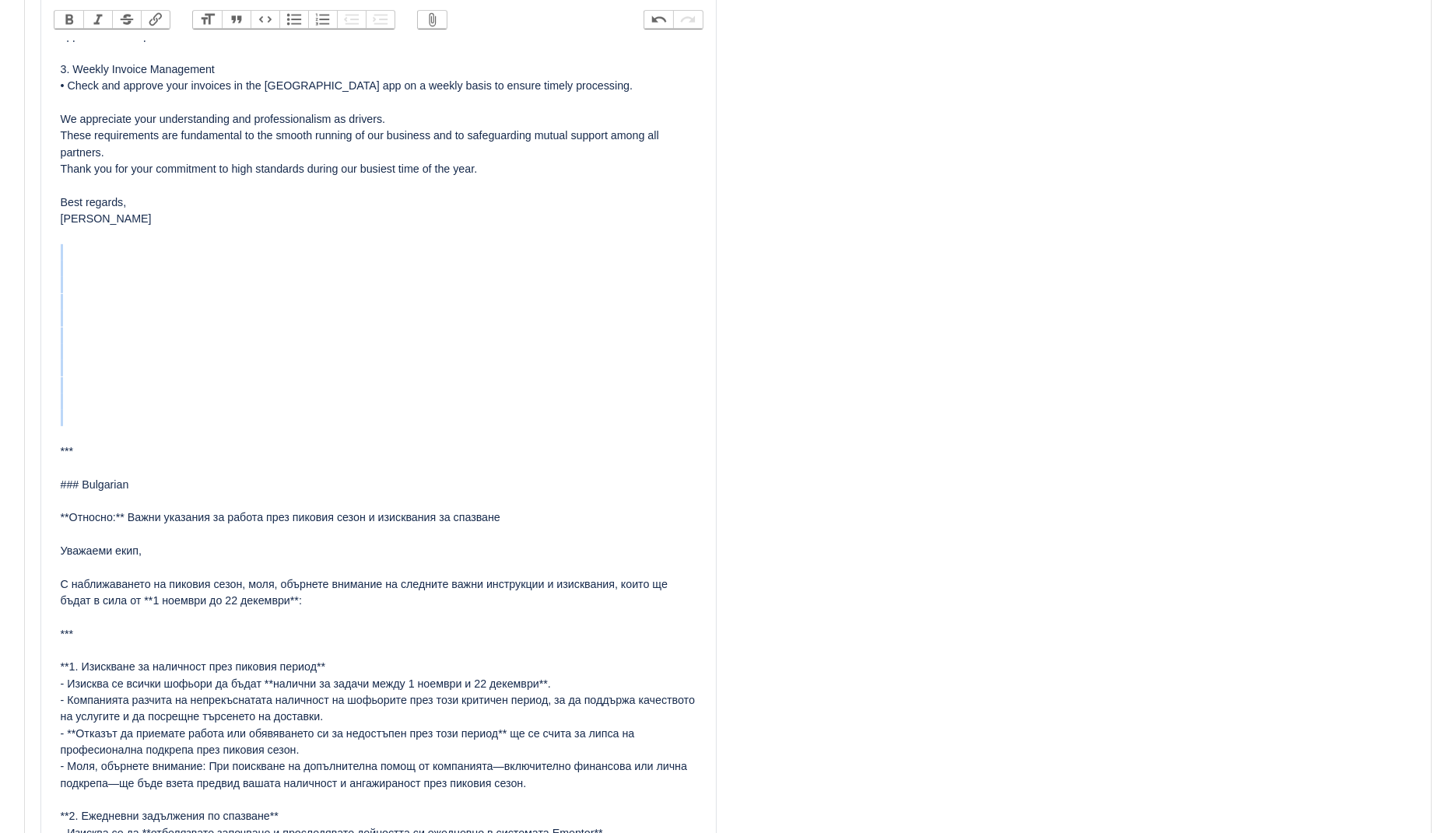
drag, startPoint x: 100, startPoint y: 411, endPoint x: 67, endPoint y: 265, distance: 149.7
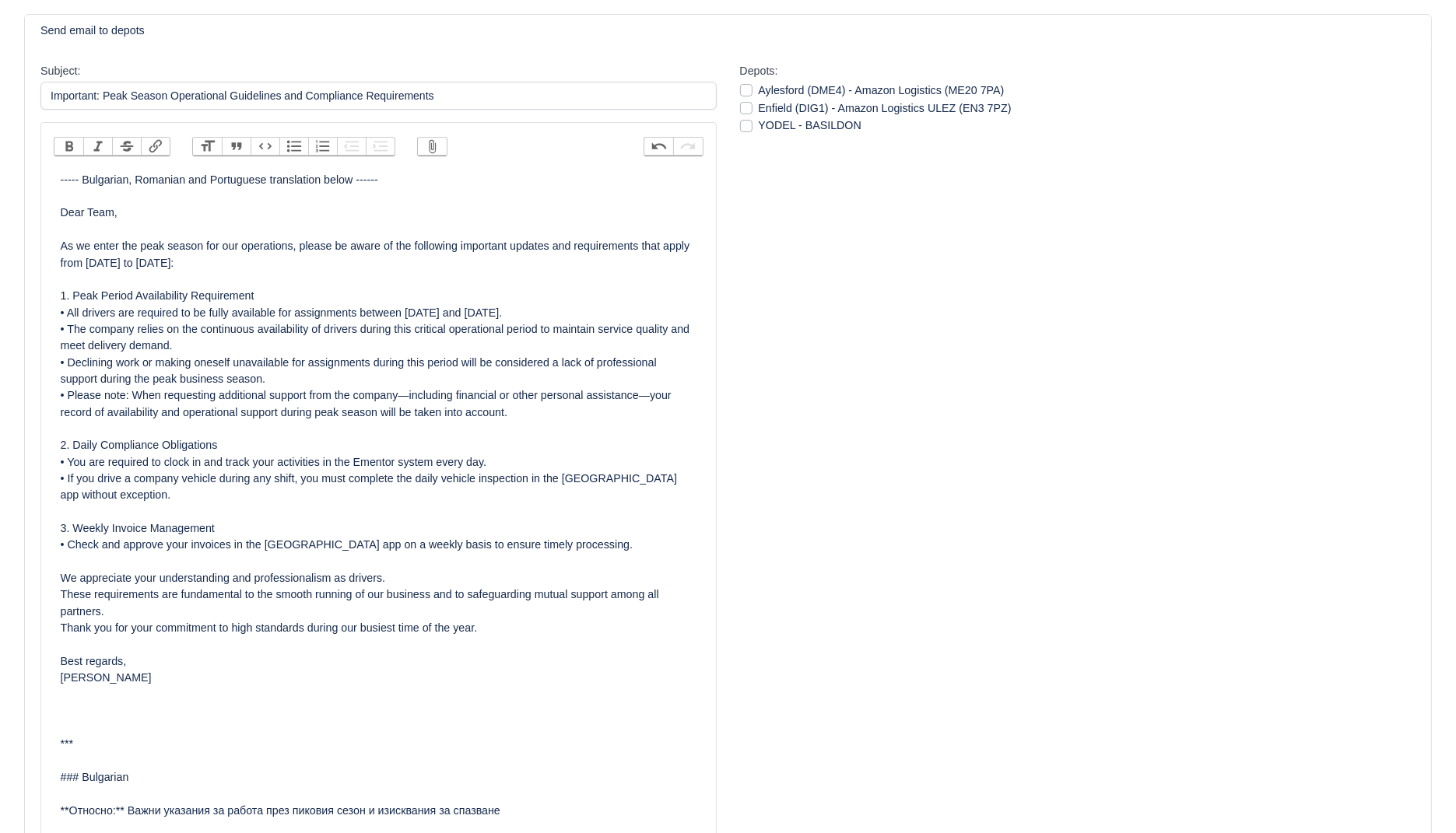
scroll to position [0, 0]
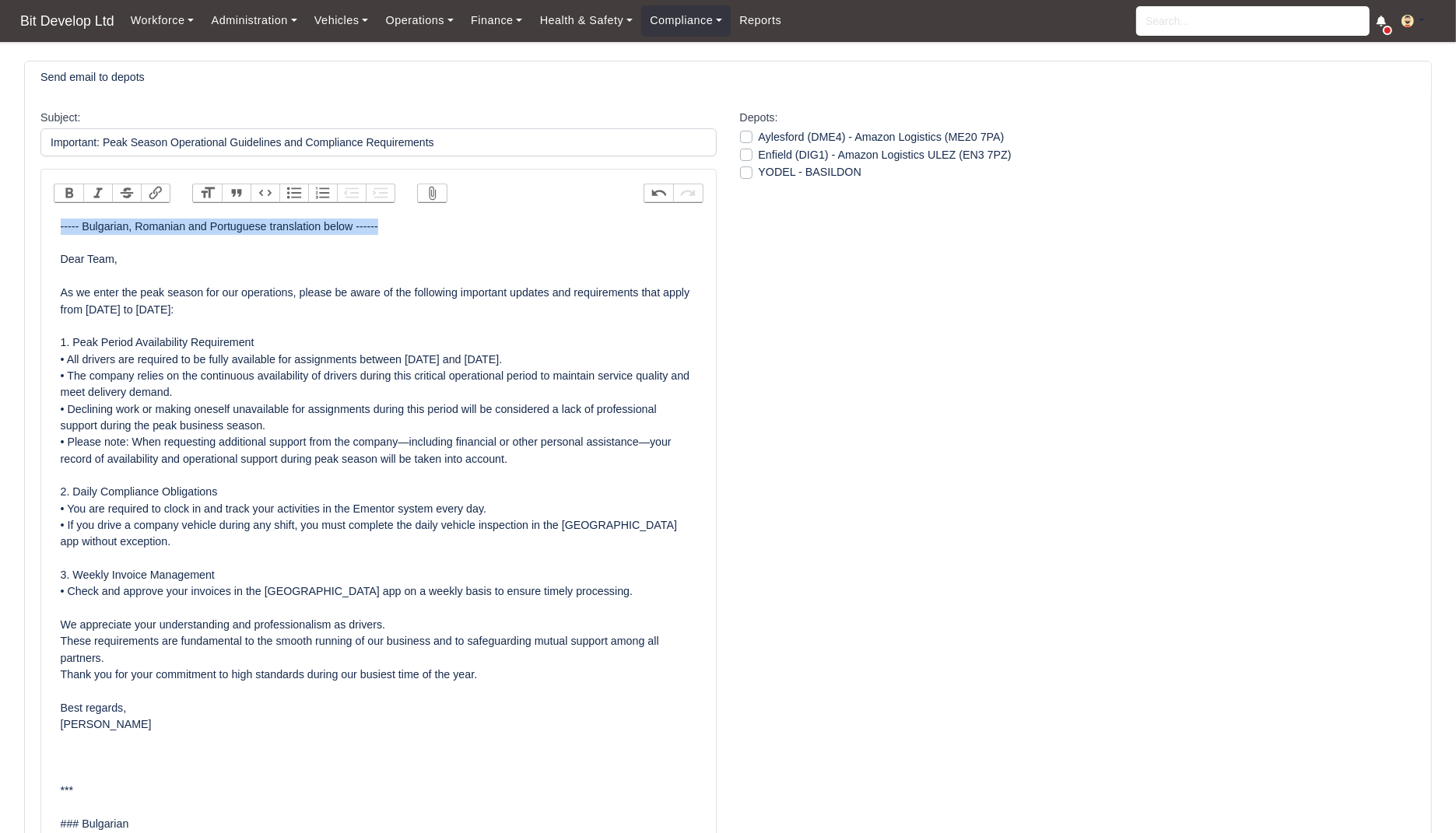
drag, startPoint x: 422, startPoint y: 229, endPoint x: 0, endPoint y: 229, distance: 422.0
copy div "----- Bulgarian, Romanian and Portuguese translation below ------"
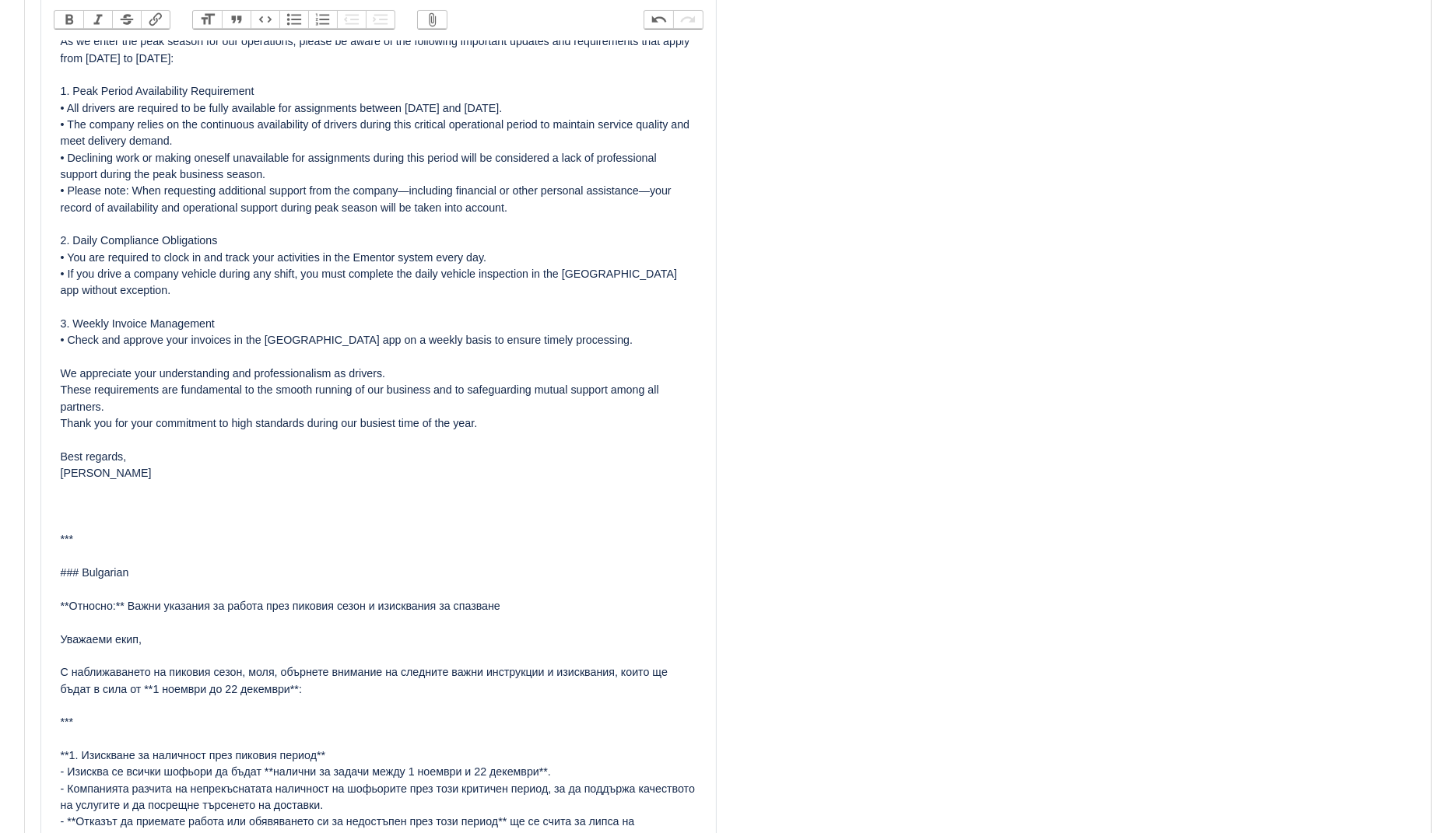
scroll to position [421, 0]
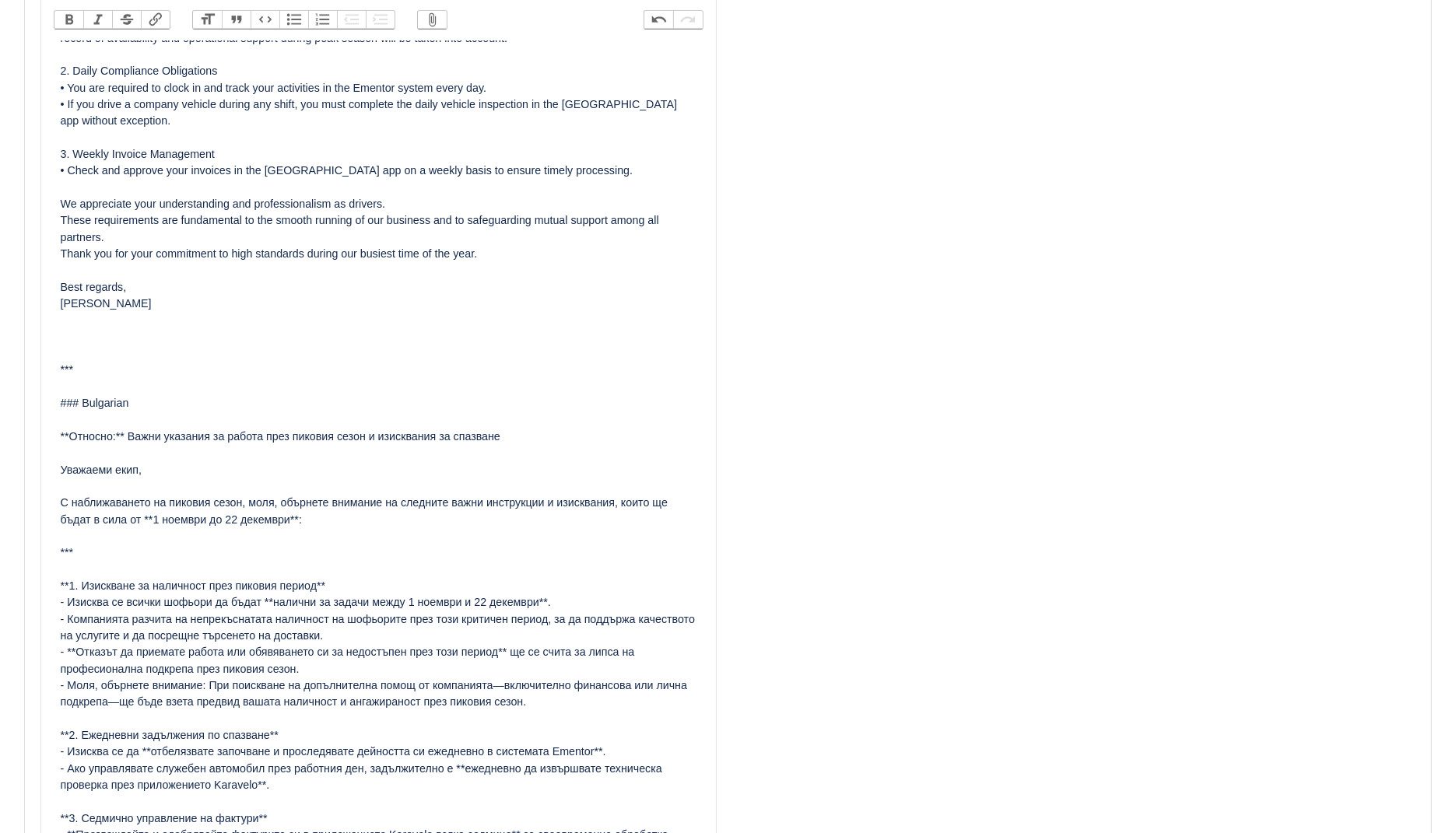
click at [147, 332] on div "----- Bulgarian, Romanian and Portuguese translation below ------ Dear Team, As…" at bounding box center [378, 80] width 636 height 565
paste trix-editor "----- Bulgarian, Romanian and Portuguese translation below ------"
type trix-editor "<div>----- Bulgarian, Romanian and Portuguese translation below ------<br><br>D…"
click at [137, 288] on div "----- Bulgarian, Romanian and Portuguese translation below ------ Dear Team, As…" at bounding box center [378, 80] width 636 height 565
drag, startPoint x: 194, startPoint y: 411, endPoint x: 0, endPoint y: 407, distance: 194.0
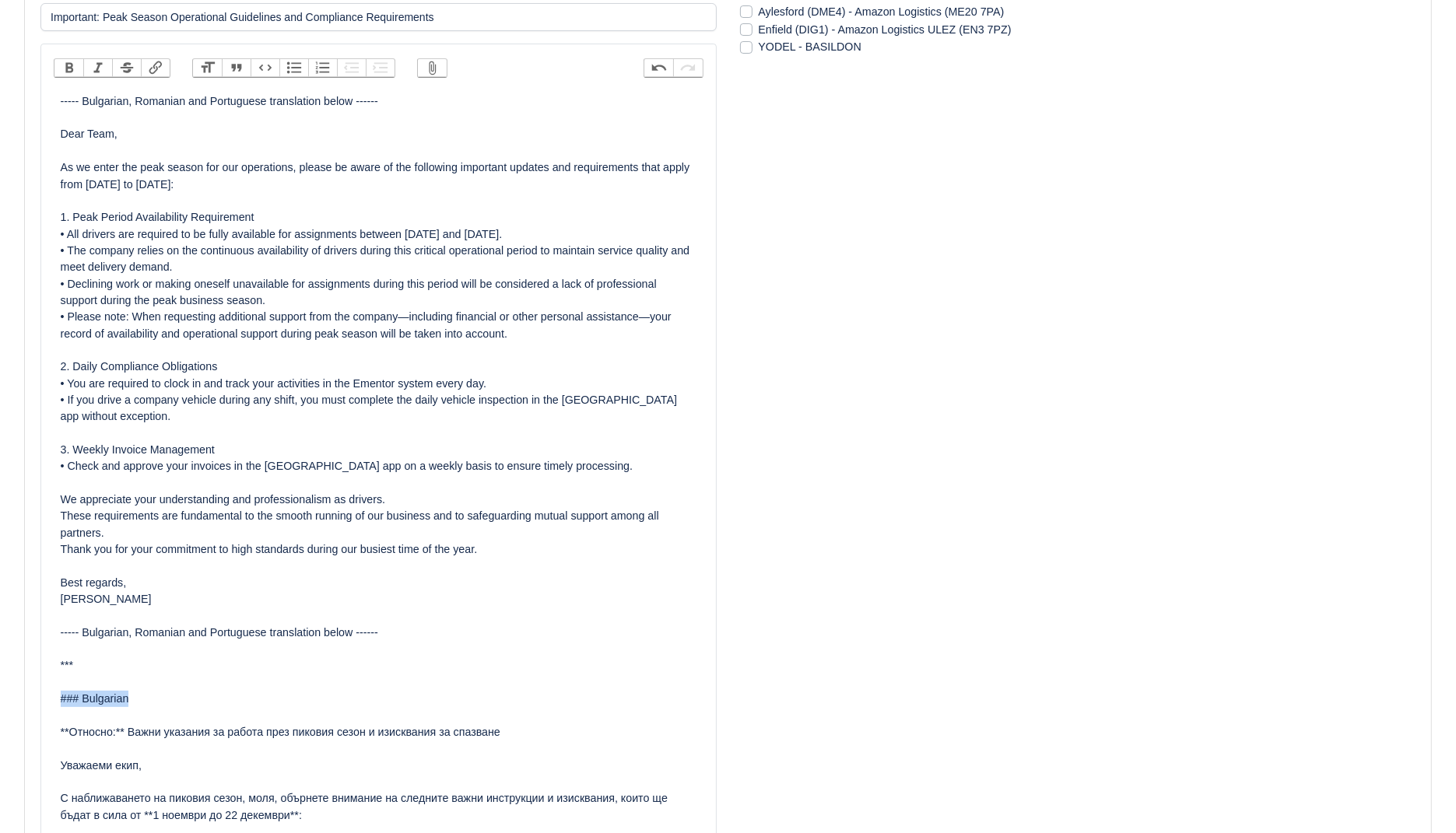
scroll to position [114, 0]
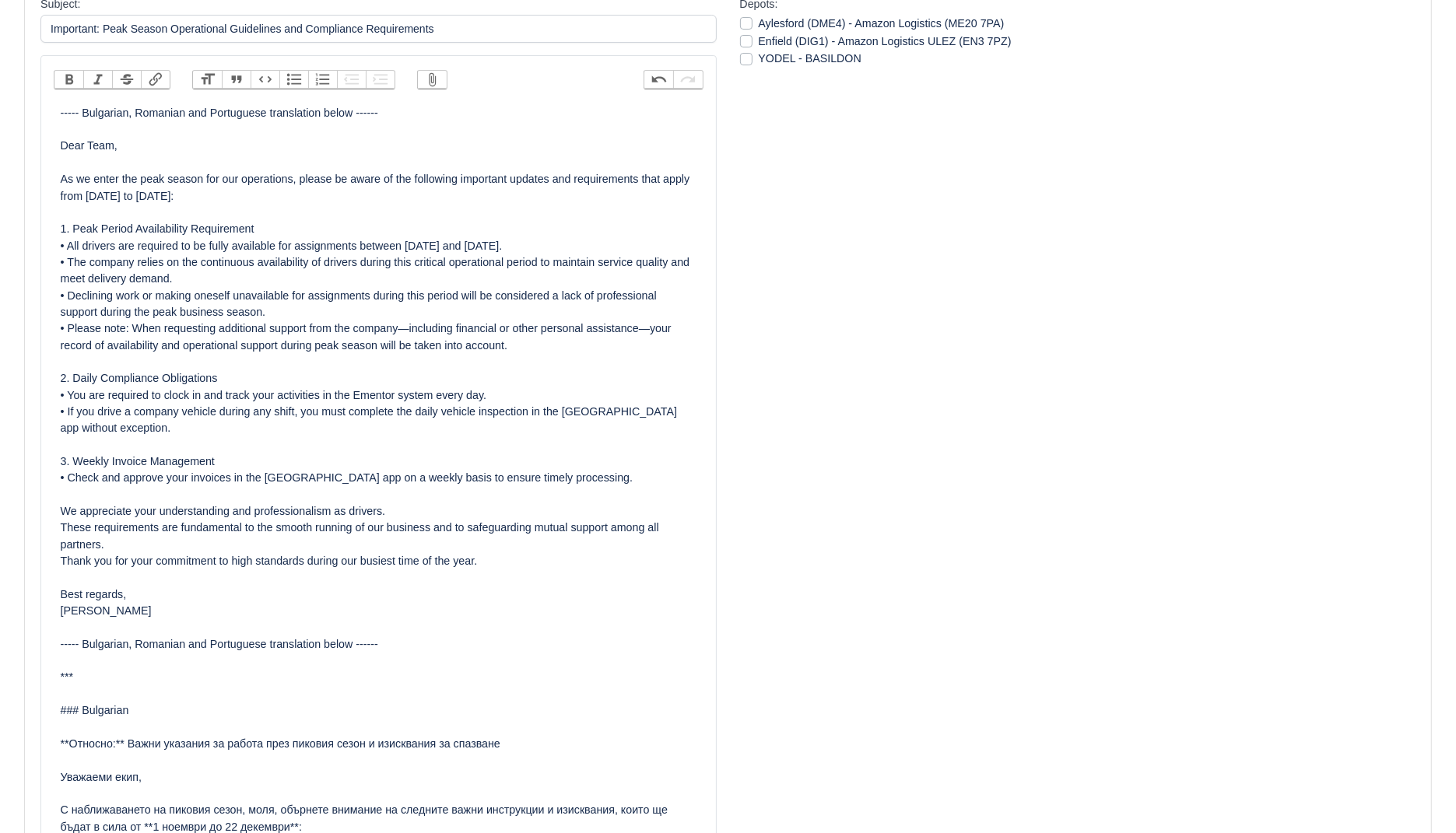
click at [436, 403] on div "----- Bulgarian, Romanian and Portuguese translation below ------ Dear Team, As…" at bounding box center [378, 388] width 636 height 565
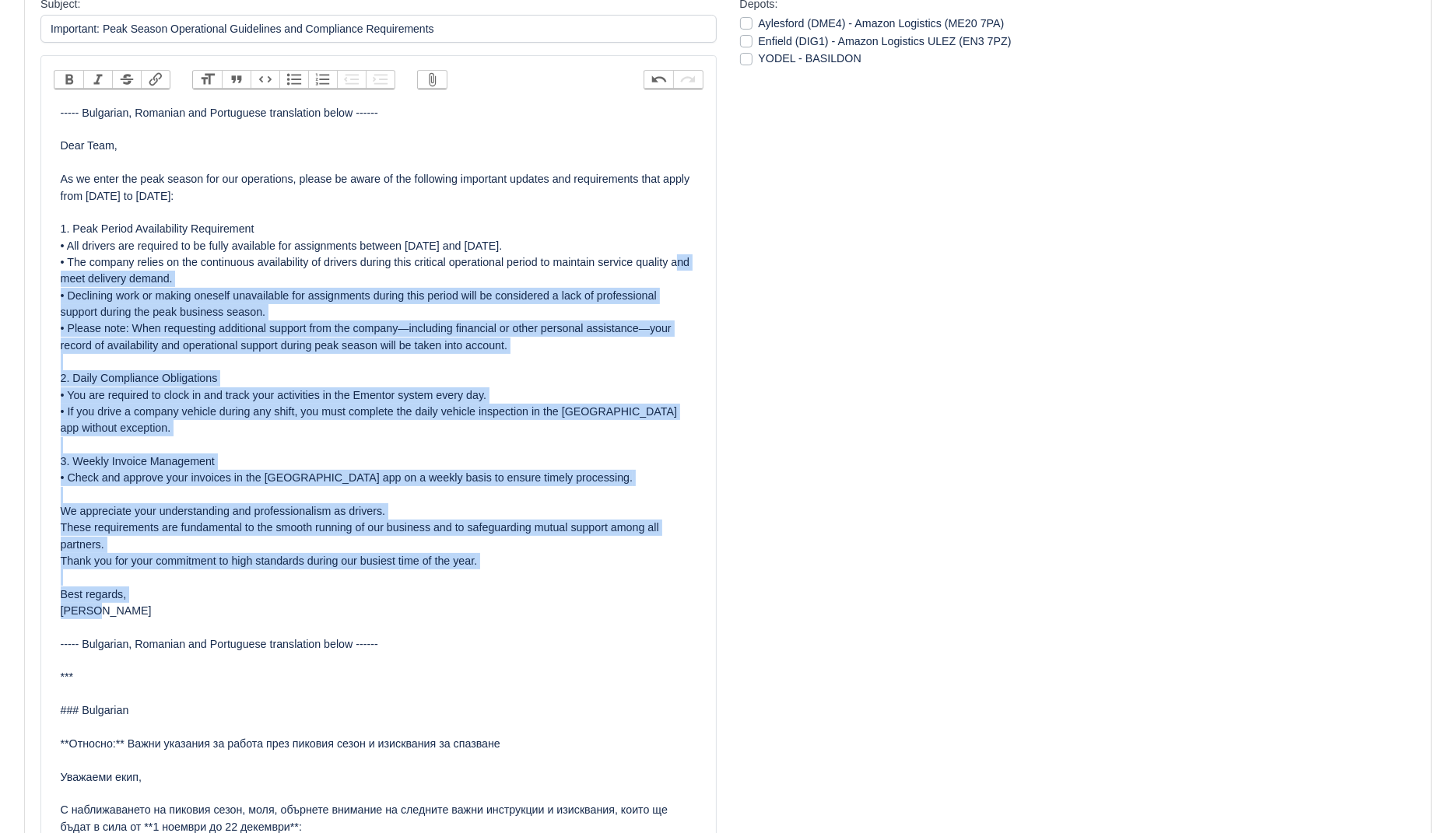
drag, startPoint x: 289, startPoint y: 614, endPoint x: 0, endPoint y: 284, distance: 438.7
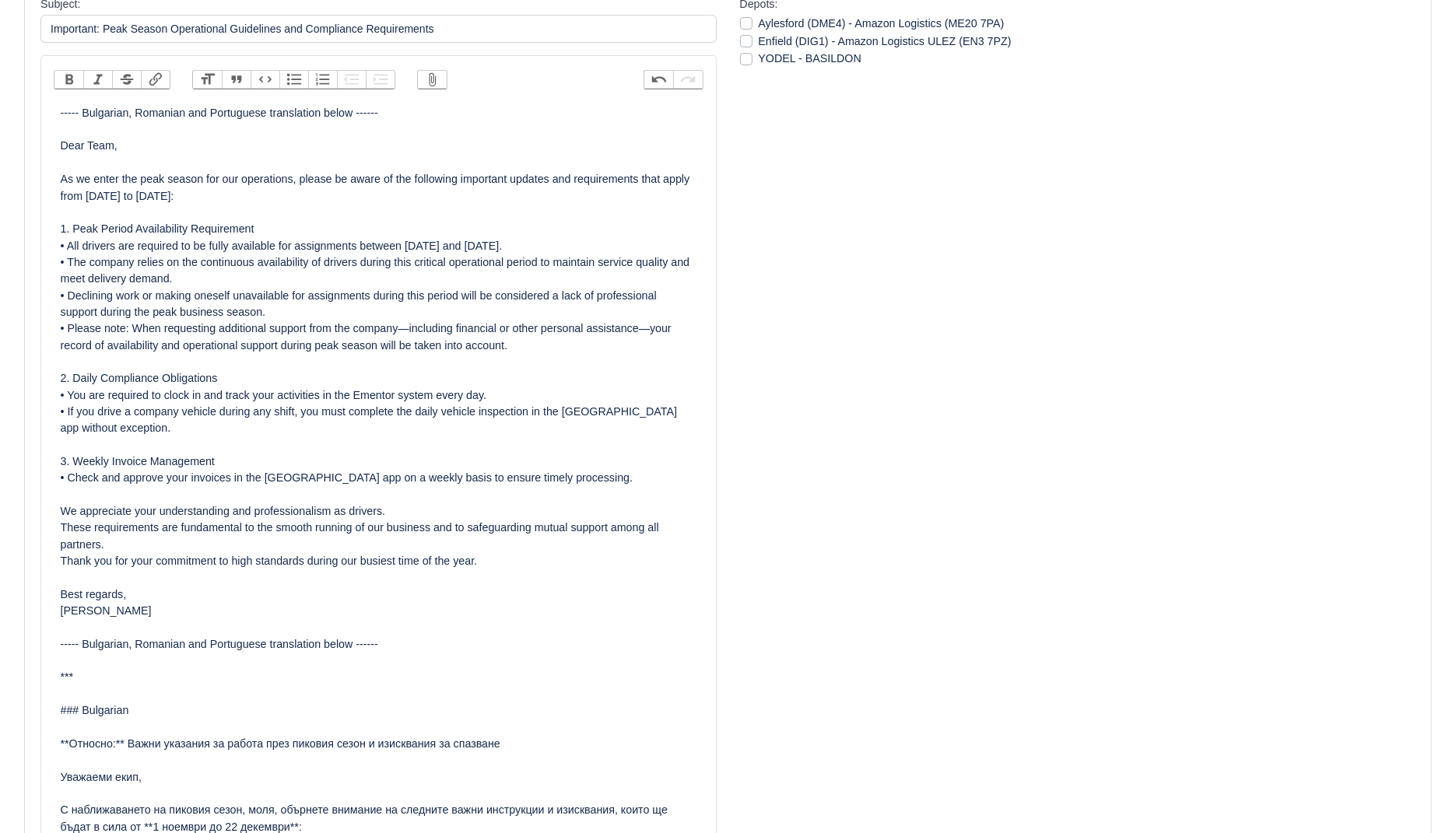
click at [274, 552] on div "----- Bulgarian, Romanian and Portuguese translation below ------ Dear Team, As…" at bounding box center [378, 388] width 636 height 565
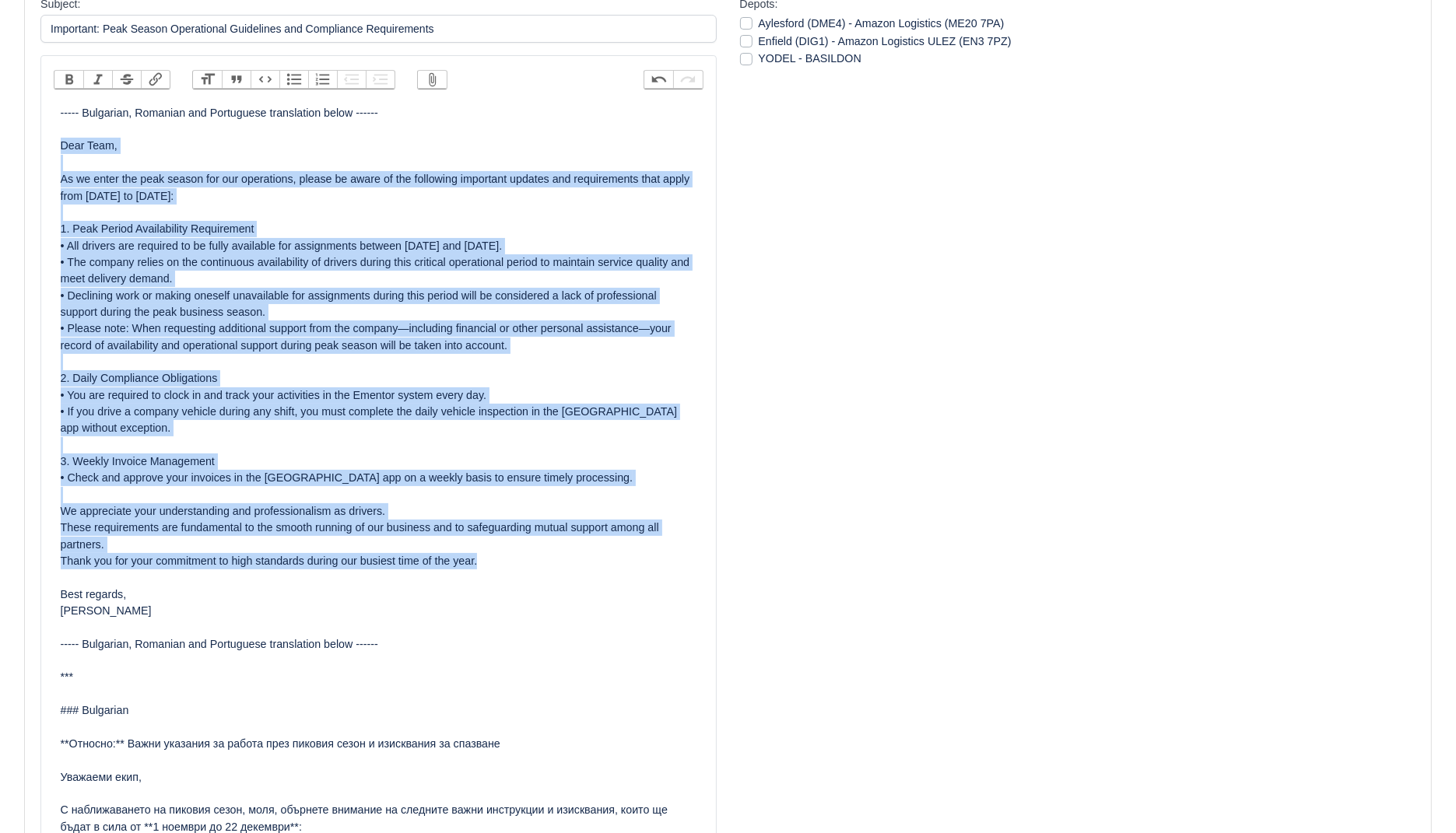
drag, startPoint x: 538, startPoint y: 568, endPoint x: 0, endPoint y: 151, distance: 680.7
copy div "Dear Team, As we enter the peak season for our operations, please be aware of t…"
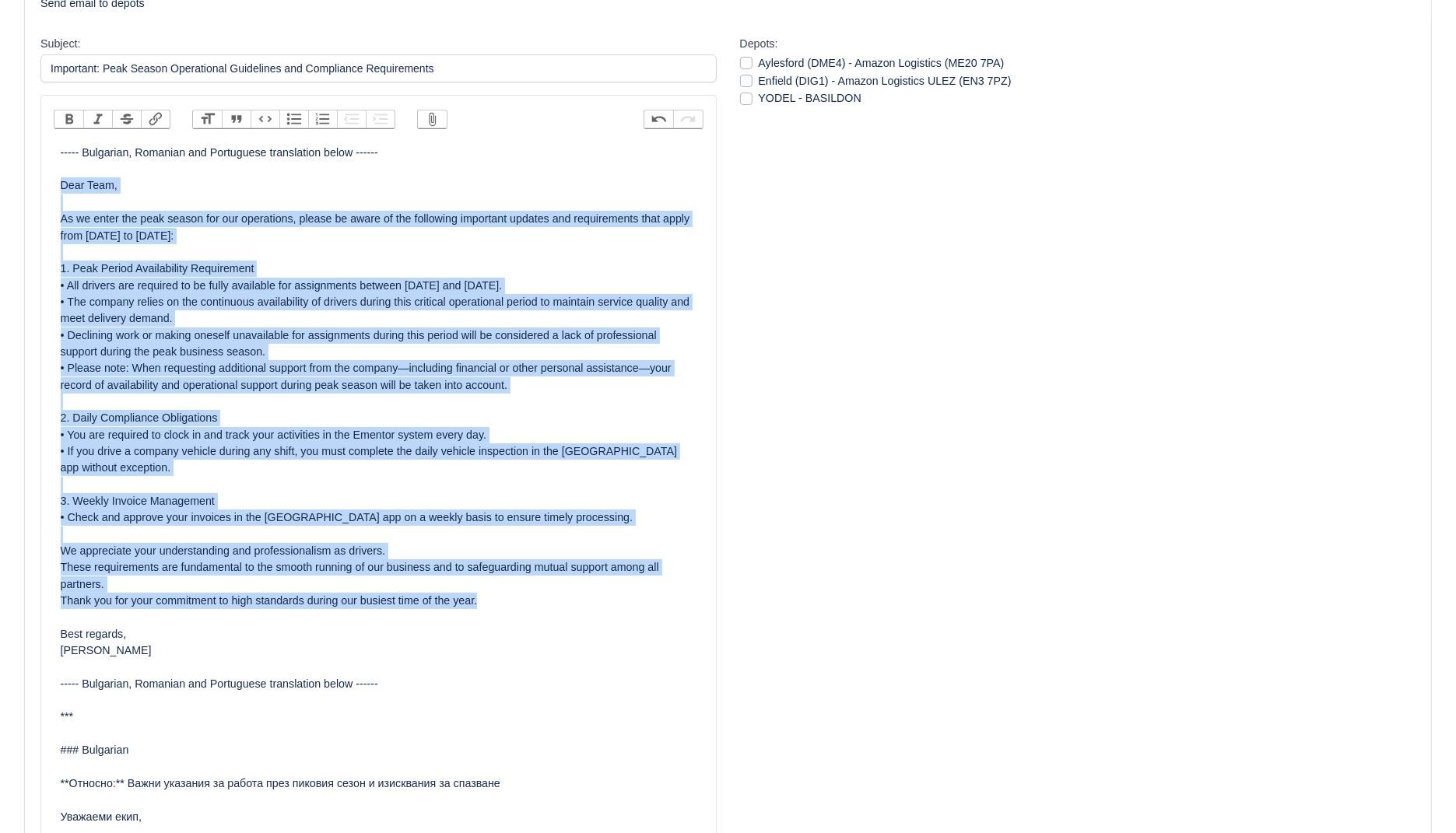
scroll to position [102, 0]
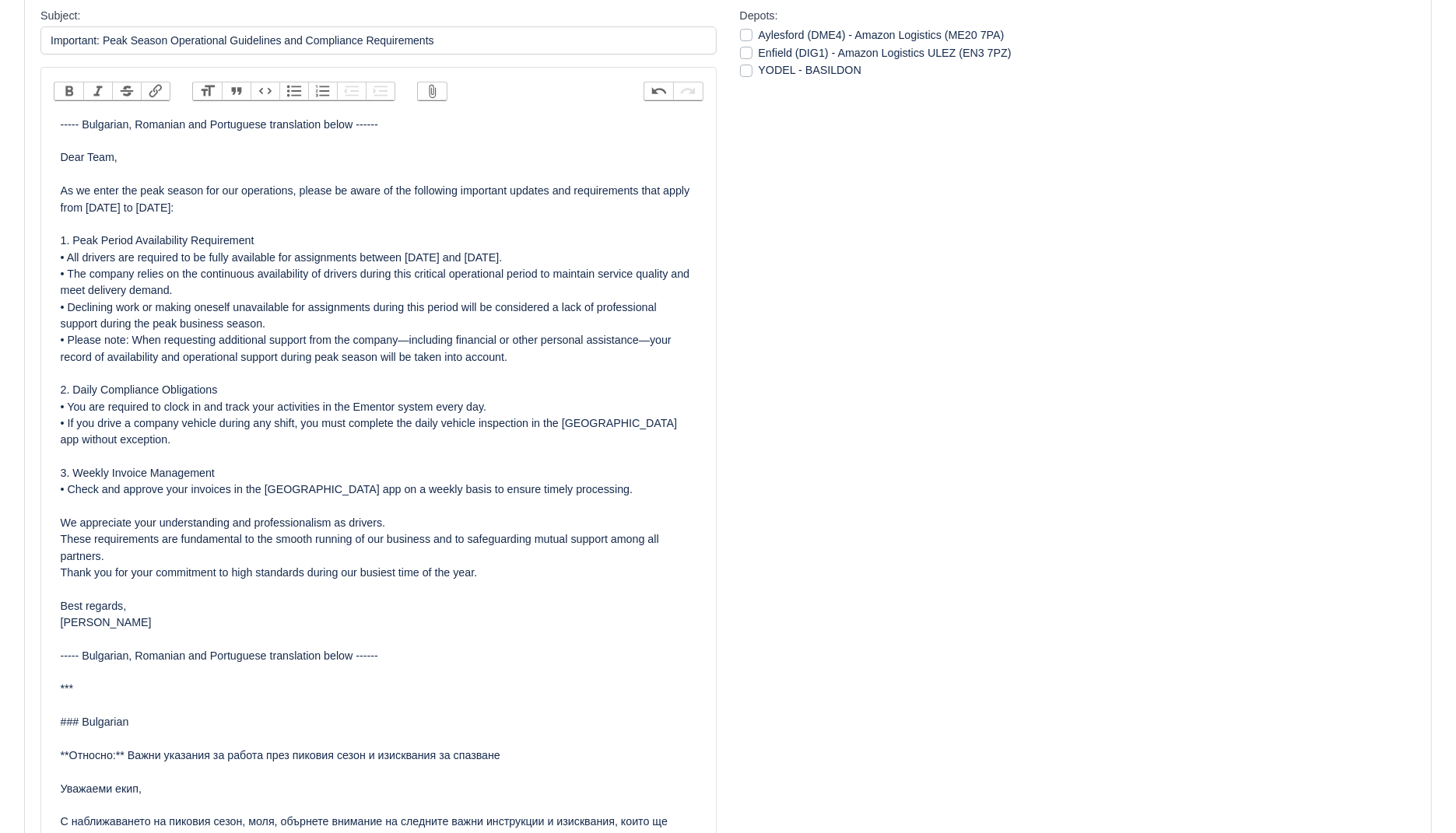
click at [755, 39] on div "Aylesford (DME4) - Amazon Logistics (ME20 7PA)" at bounding box center [1078, 36] width 676 height 18
click at [759, 47] on label "Enfield (DIG1) - Amazon Logistics ULEZ (EN3 7PZ)" at bounding box center [885, 53] width 253 height 18
click at [743, 47] on input "Enfield (DIG1) - Amazon Logistics ULEZ (EN3 7PZ)" at bounding box center [747, 50] width 13 height 13
checkbox input "true"
click at [759, 37] on label "Aylesford (DME4) - Amazon Logistics (ME20 7PA)" at bounding box center [881, 36] width 246 height 18
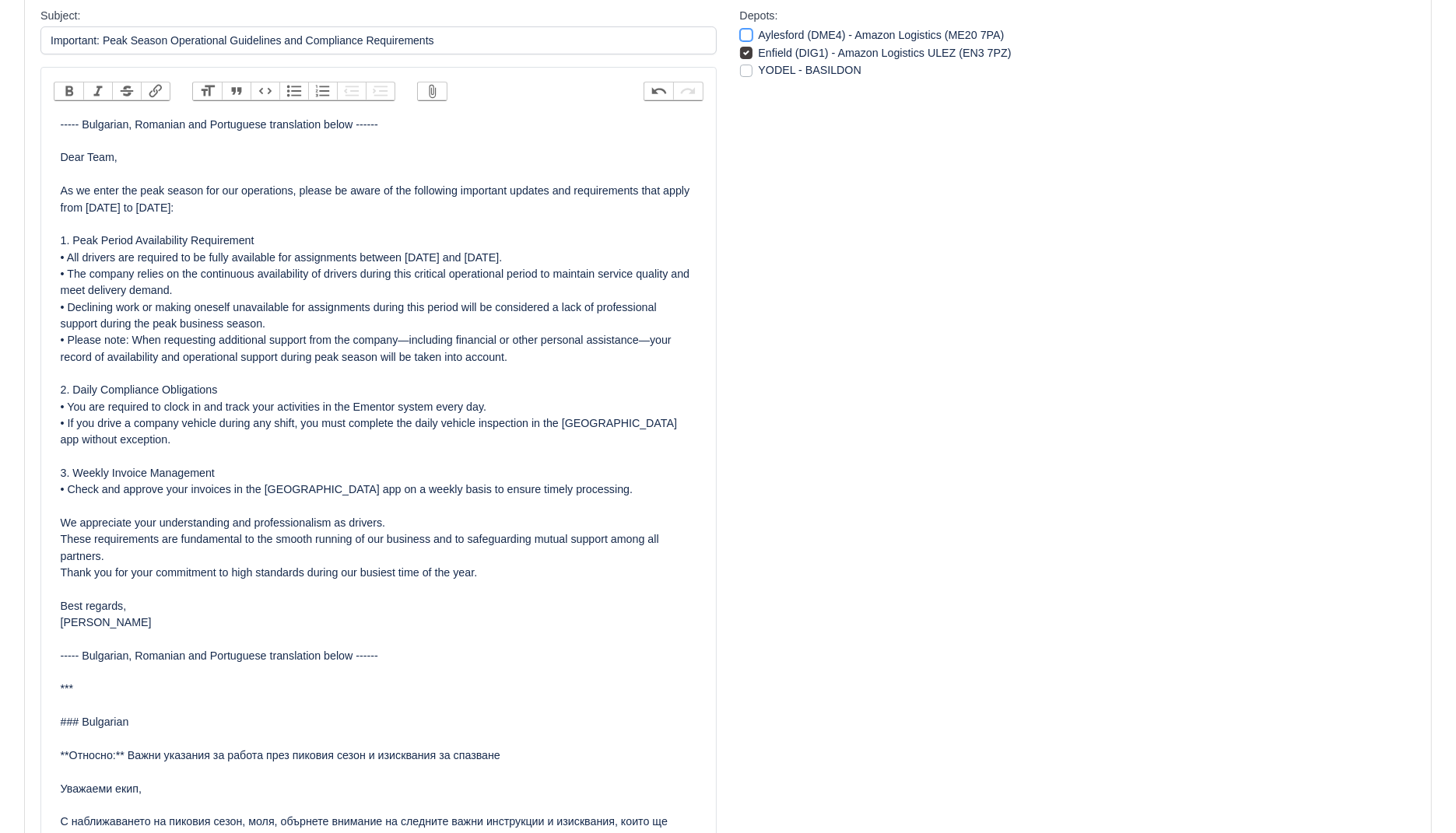
click at [747, 37] on input "Aylesford (DME4) - Amazon Logistics (ME20 7PA)" at bounding box center [747, 33] width 13 height 13
checkbox input "true"
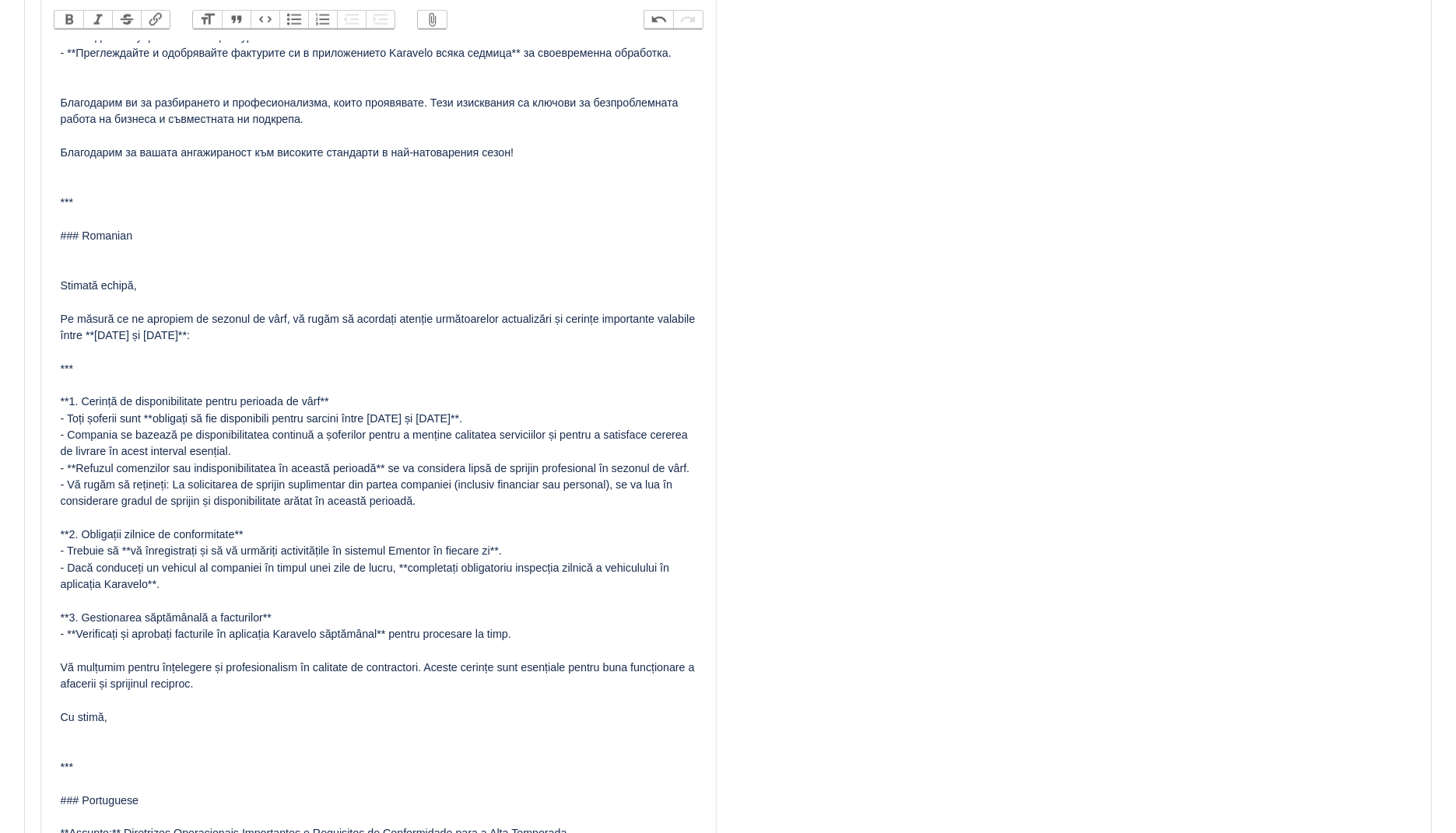
scroll to position [2181, 0]
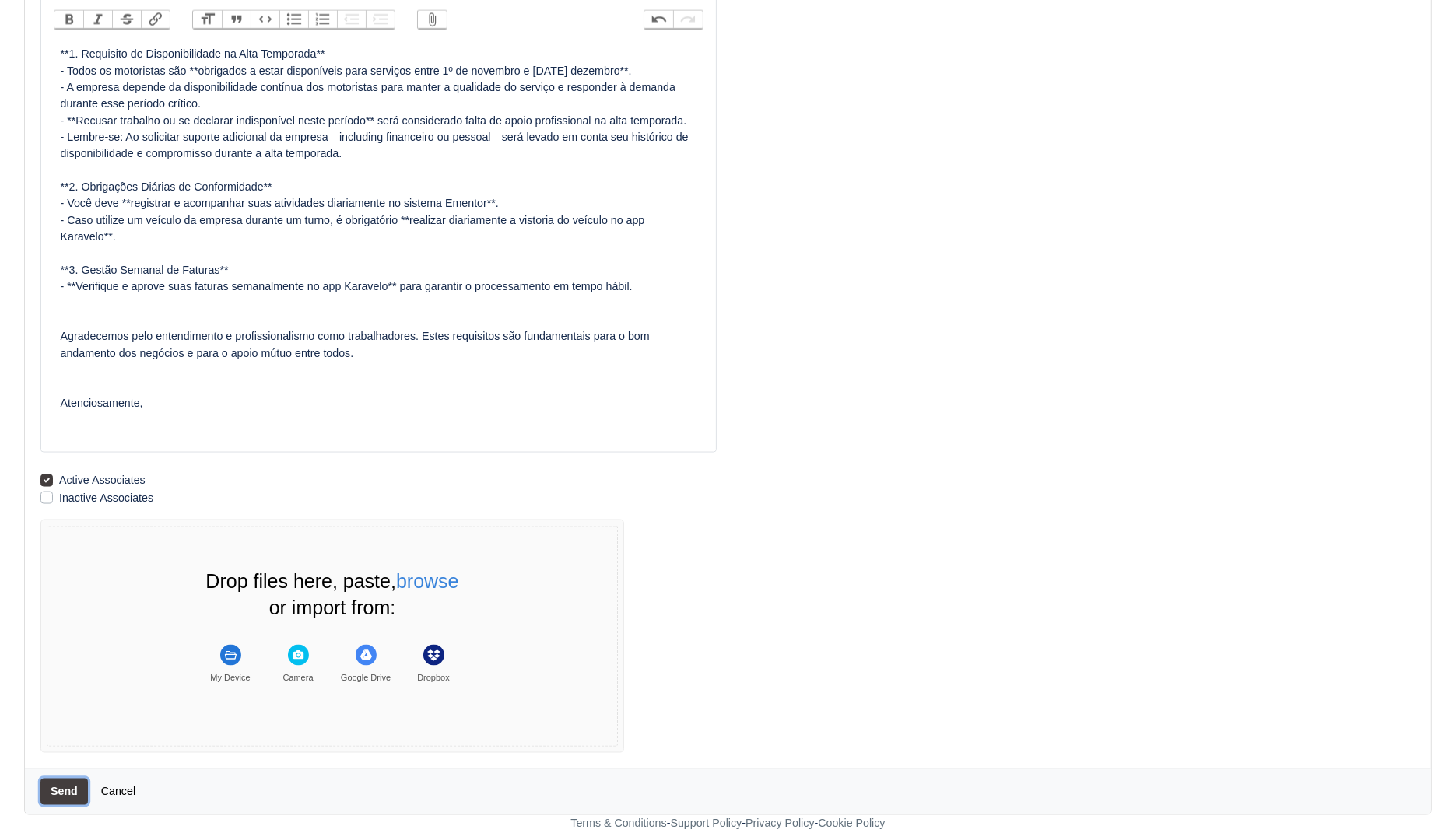
click at [54, 791] on button "Send" at bounding box center [64, 792] width 48 height 27
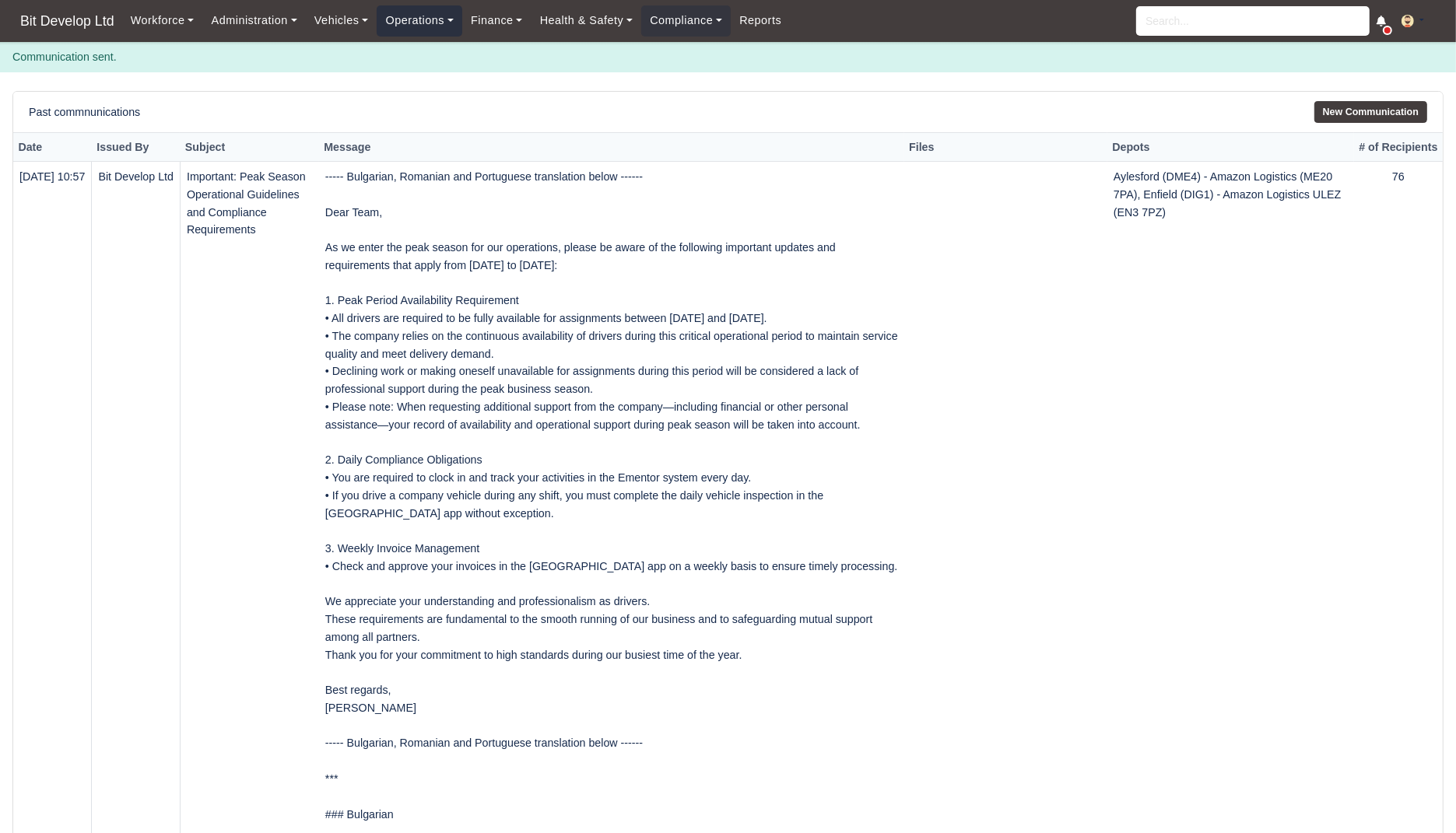
click at [434, 11] on link "Operations" at bounding box center [419, 20] width 85 height 30
click at [362, 24] on link "Vehicles" at bounding box center [342, 20] width 71 height 30
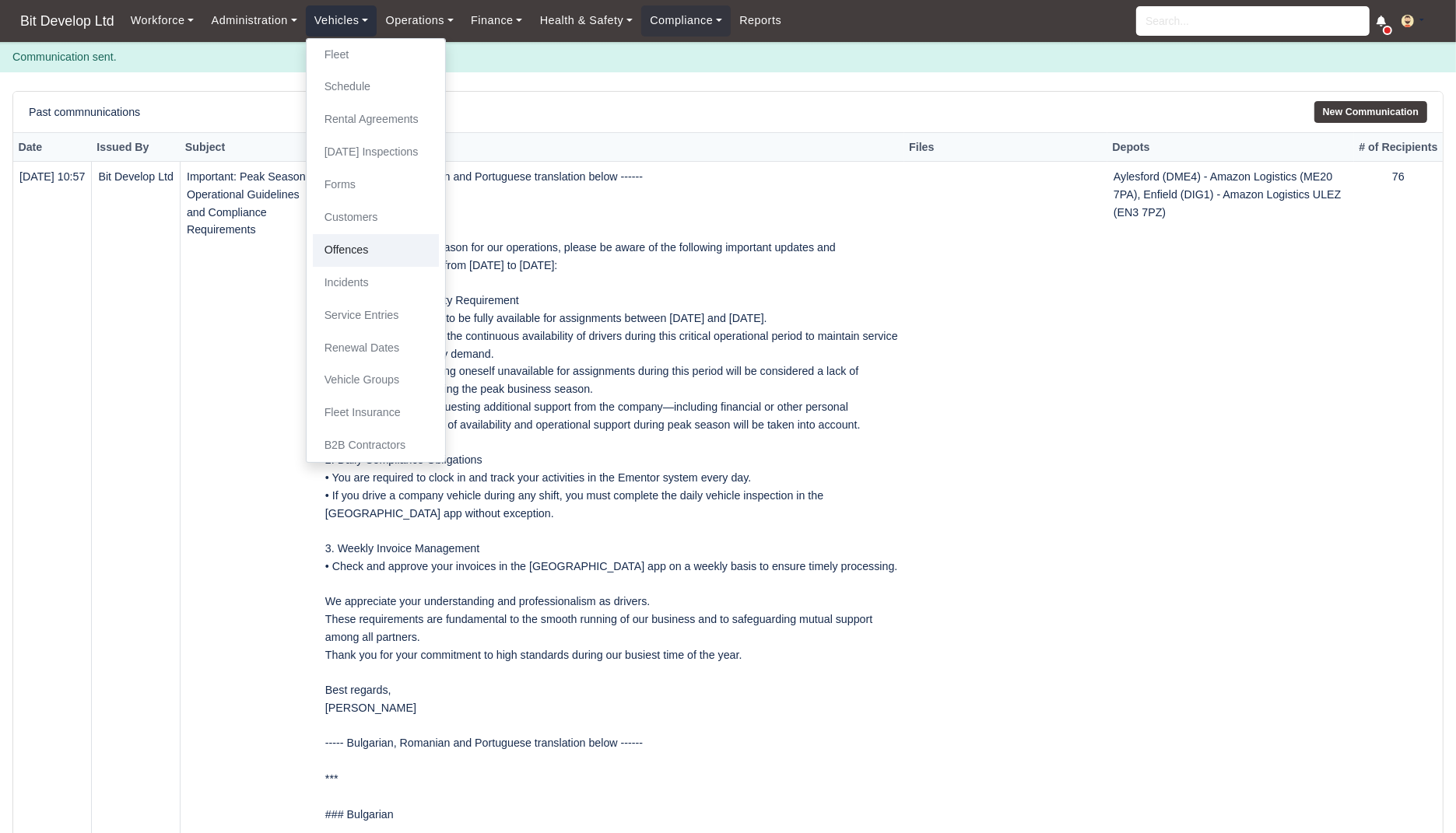
click at [382, 245] on link "Offences" at bounding box center [376, 251] width 126 height 33
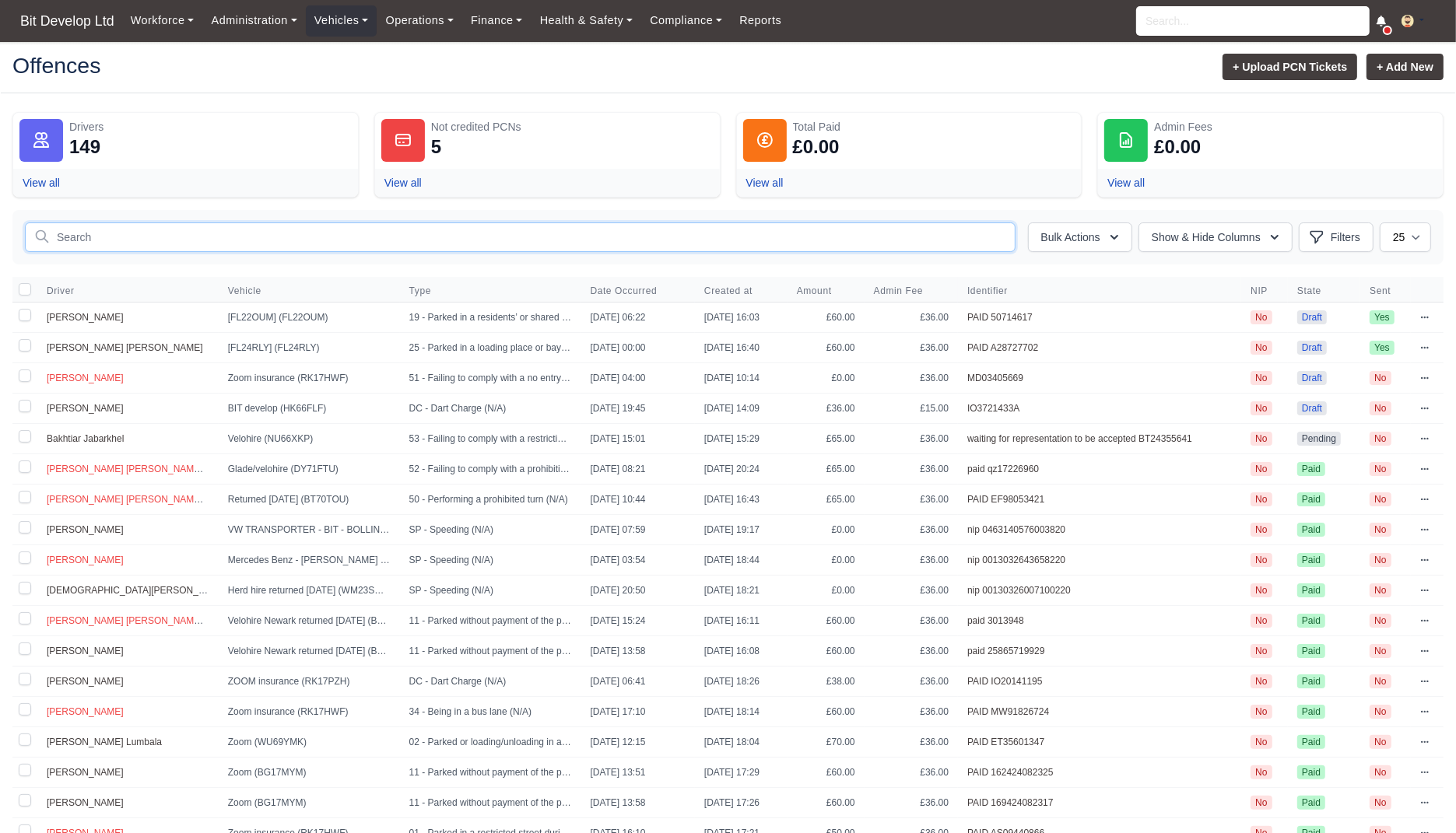
click at [890, 236] on input "text" at bounding box center [520, 237] width 991 height 29
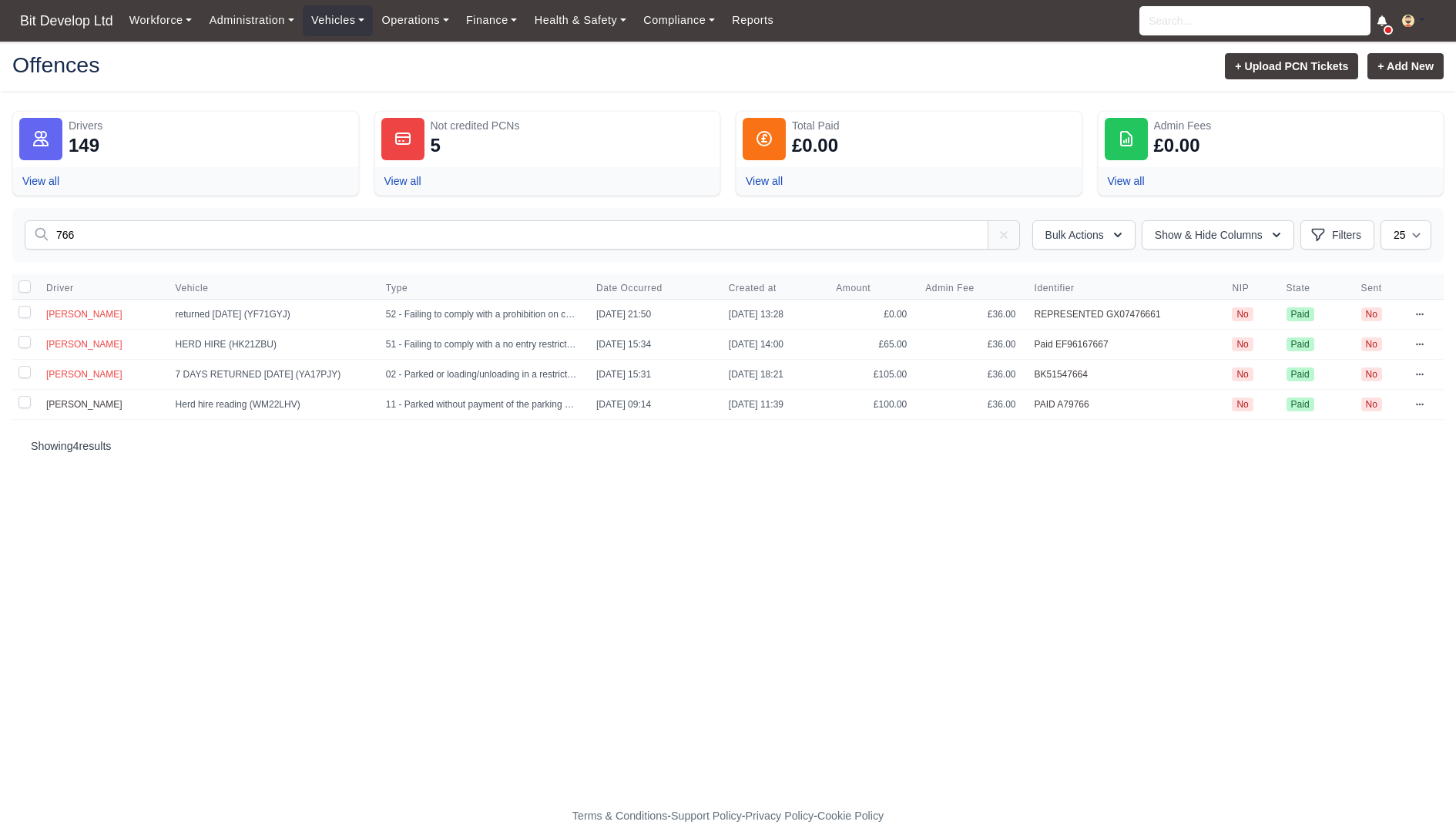
type input "766"
click at [938, 236] on input "766" at bounding box center [506, 235] width 963 height 29
